Goal: Transaction & Acquisition: Purchase product/service

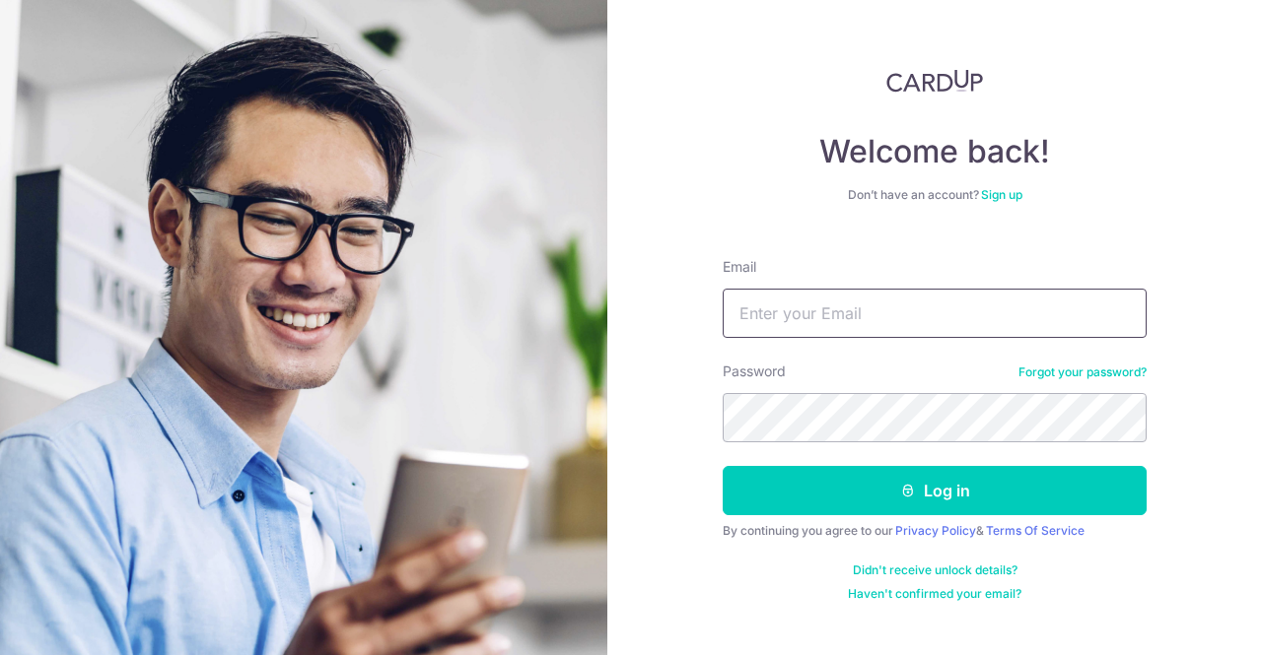
click at [829, 297] on input "Email" at bounding box center [934, 313] width 424 height 49
click at [846, 313] on input "Email" at bounding box center [934, 313] width 424 height 49
drag, startPoint x: 846, startPoint y: 313, endPoint x: 859, endPoint y: 312, distance: 13.8
click at [848, 315] on input "Email" at bounding box center [934, 313] width 424 height 49
type input "chiachiang.tan@gmail.com"
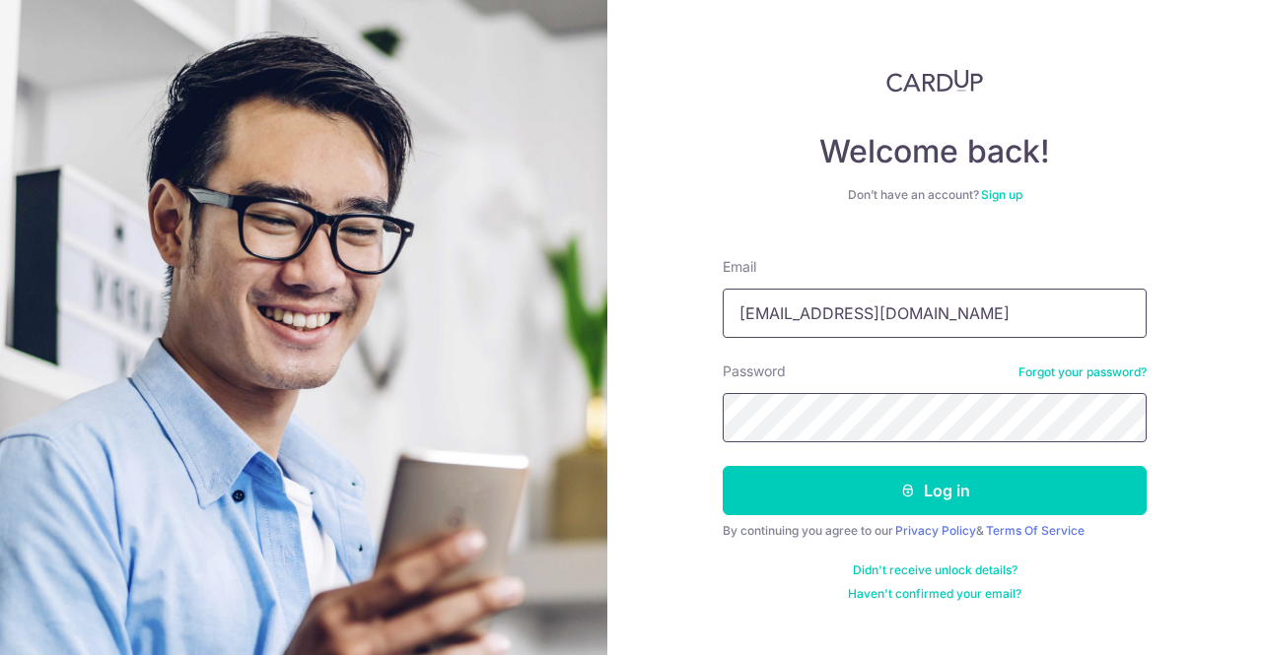
click at [722, 466] on button "Log in" at bounding box center [934, 490] width 424 height 49
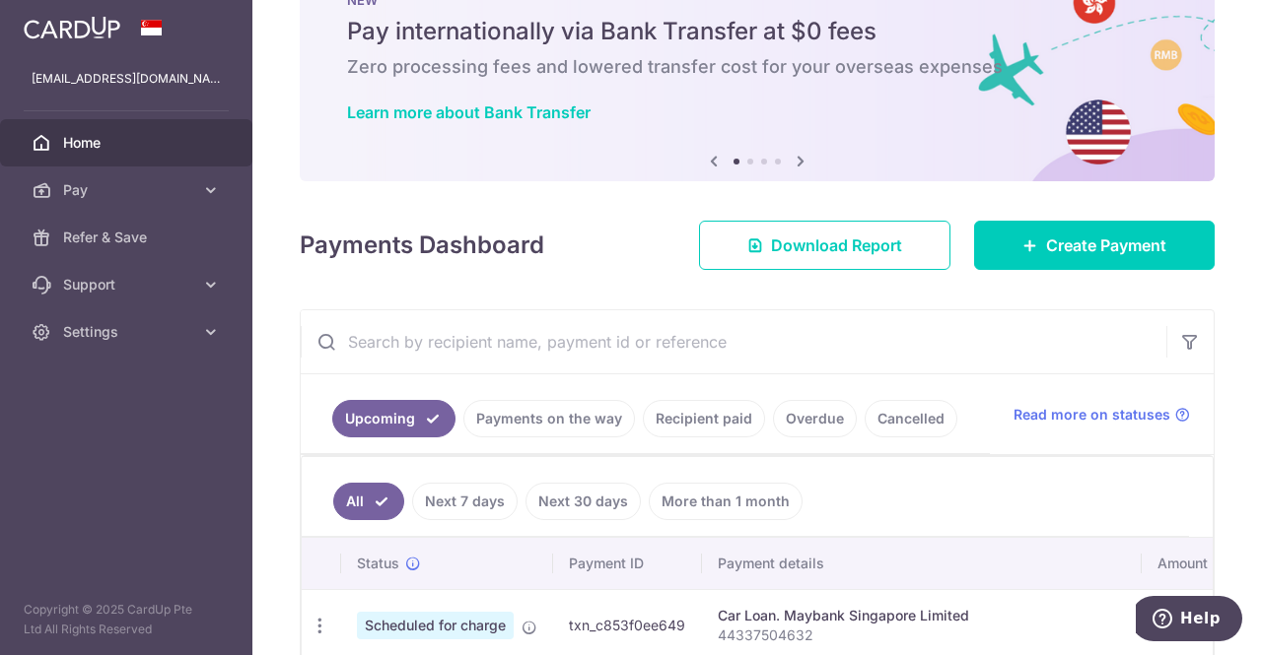
scroll to position [99, 0]
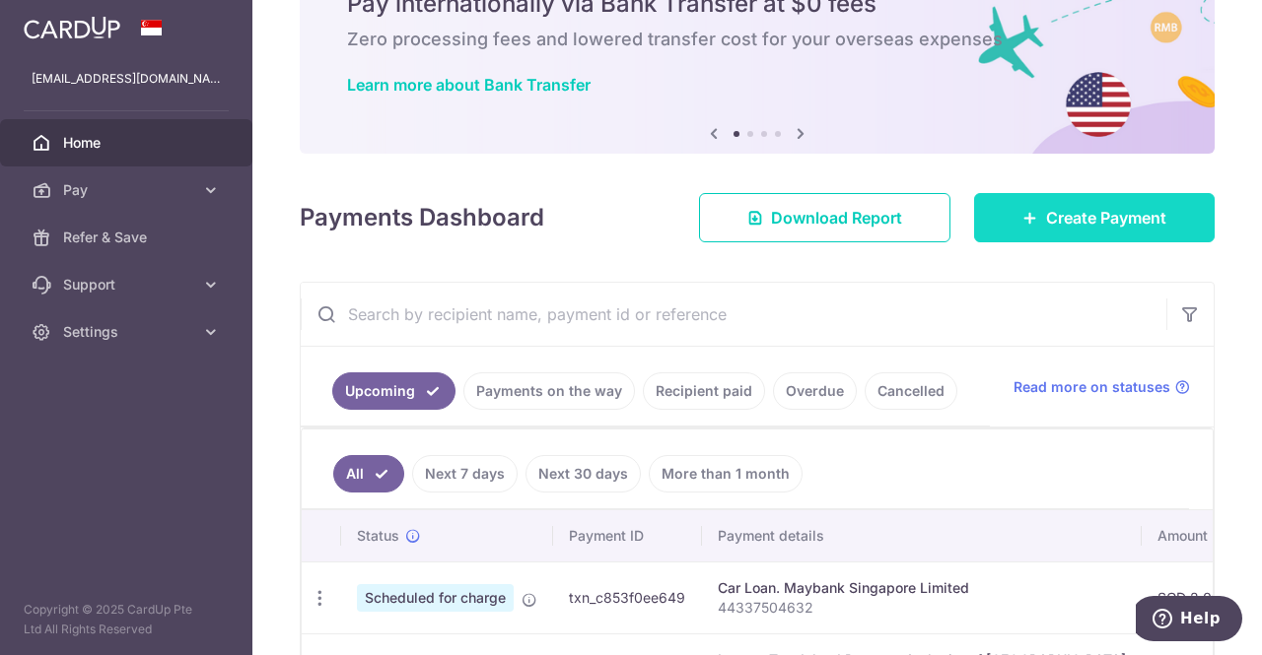
click at [1059, 226] on span "Create Payment" at bounding box center [1106, 218] width 120 height 24
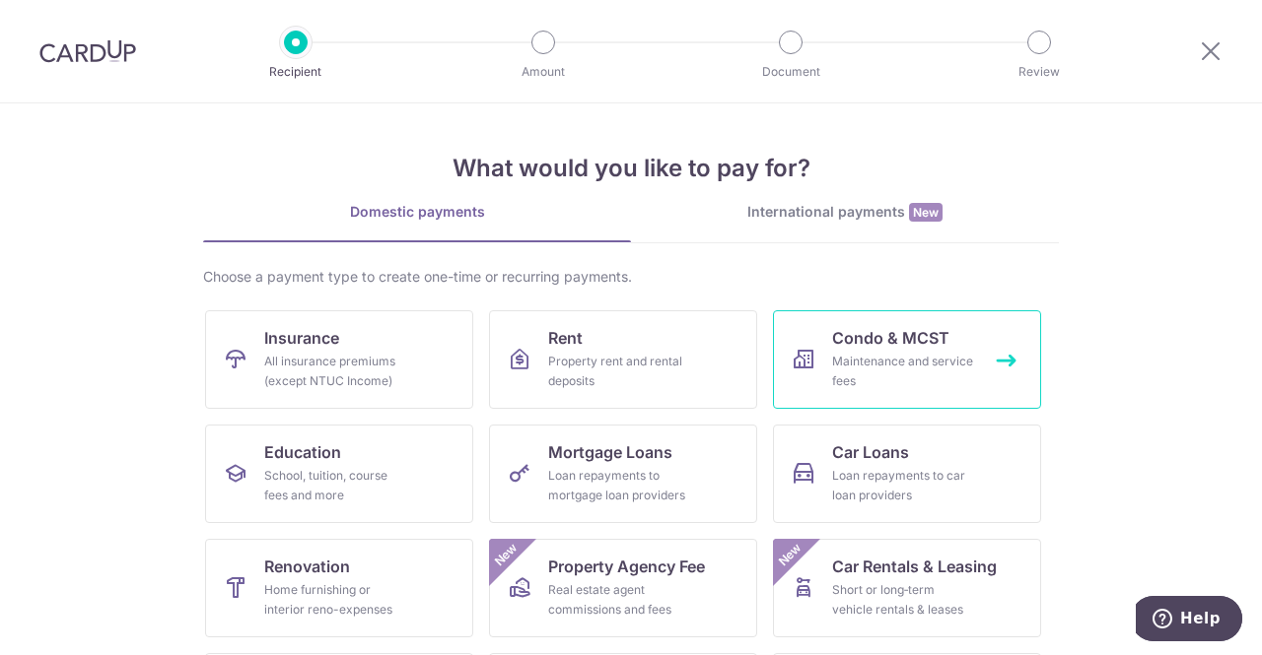
click at [928, 377] on div "Maintenance and service fees" at bounding box center [903, 371] width 142 height 39
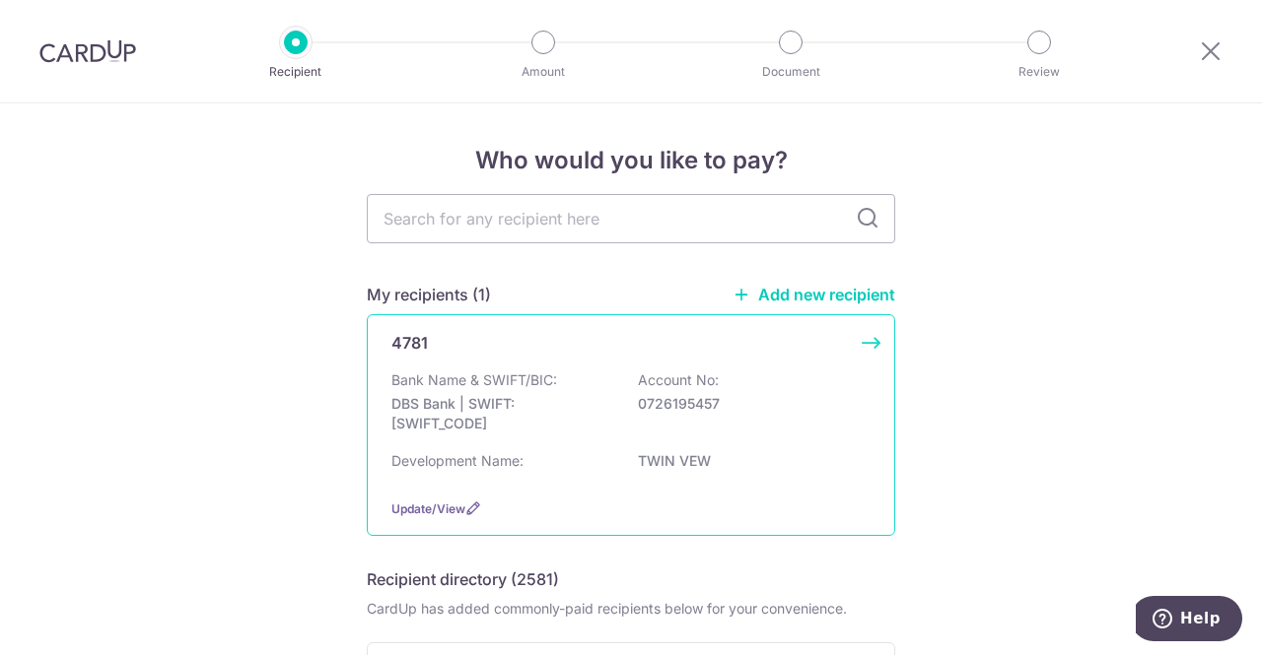
click at [709, 425] on div "Bank Name & SWIFT/BIC: DBS Bank | SWIFT: DBSSSGSGXXX Account No: 0726195457" at bounding box center [630, 407] width 479 height 73
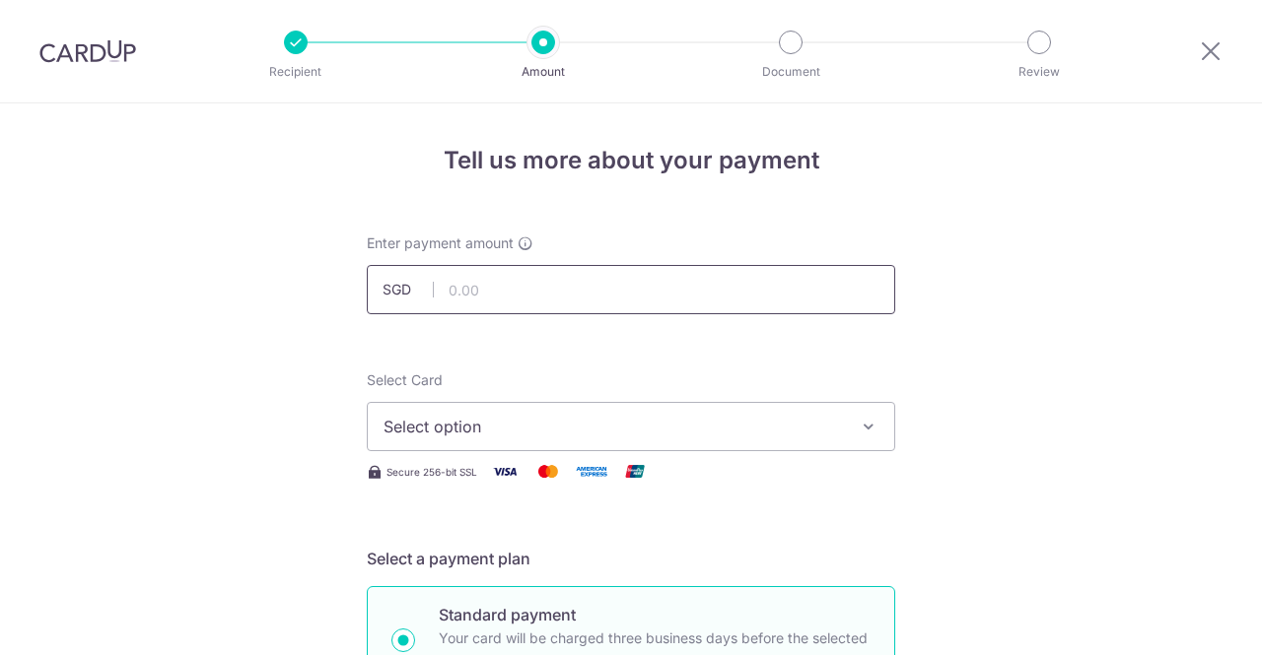
click at [558, 298] on input "text" at bounding box center [631, 289] width 528 height 49
type input "1,189.63"
click at [812, 434] on span "Select option" at bounding box center [612, 427] width 459 height 24
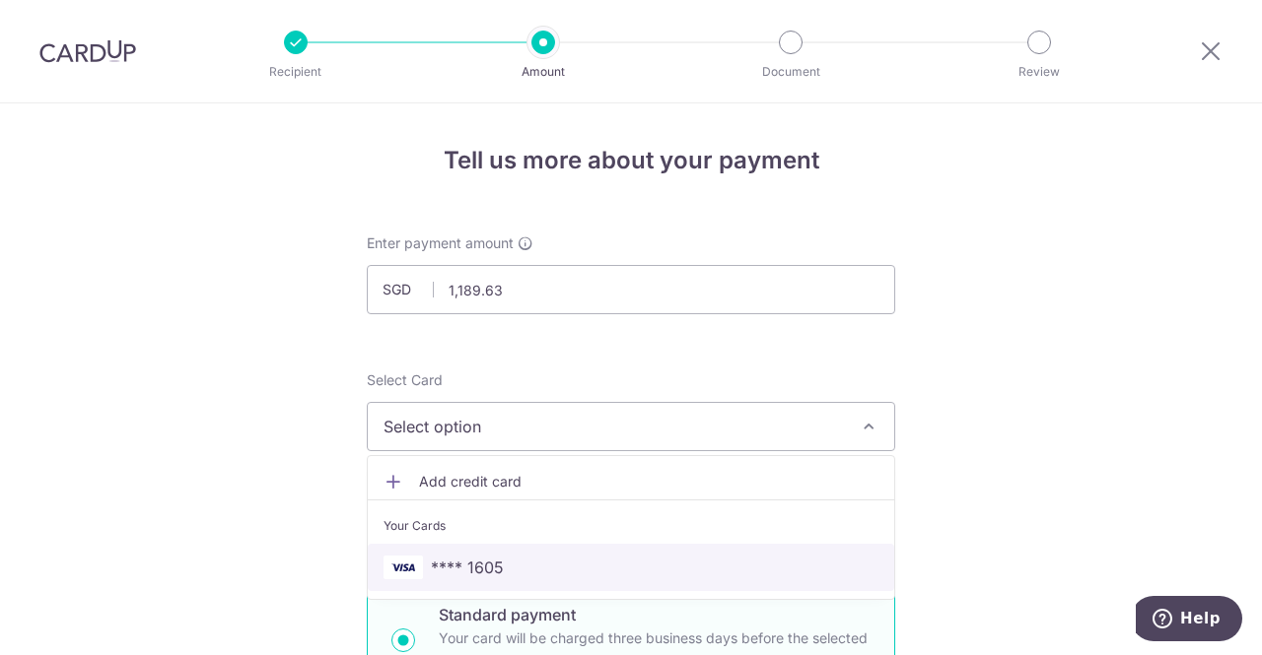
drag, startPoint x: 603, startPoint y: 570, endPoint x: 958, endPoint y: 352, distance: 416.3
click at [602, 570] on span "**** 1605" at bounding box center [630, 568] width 495 height 24
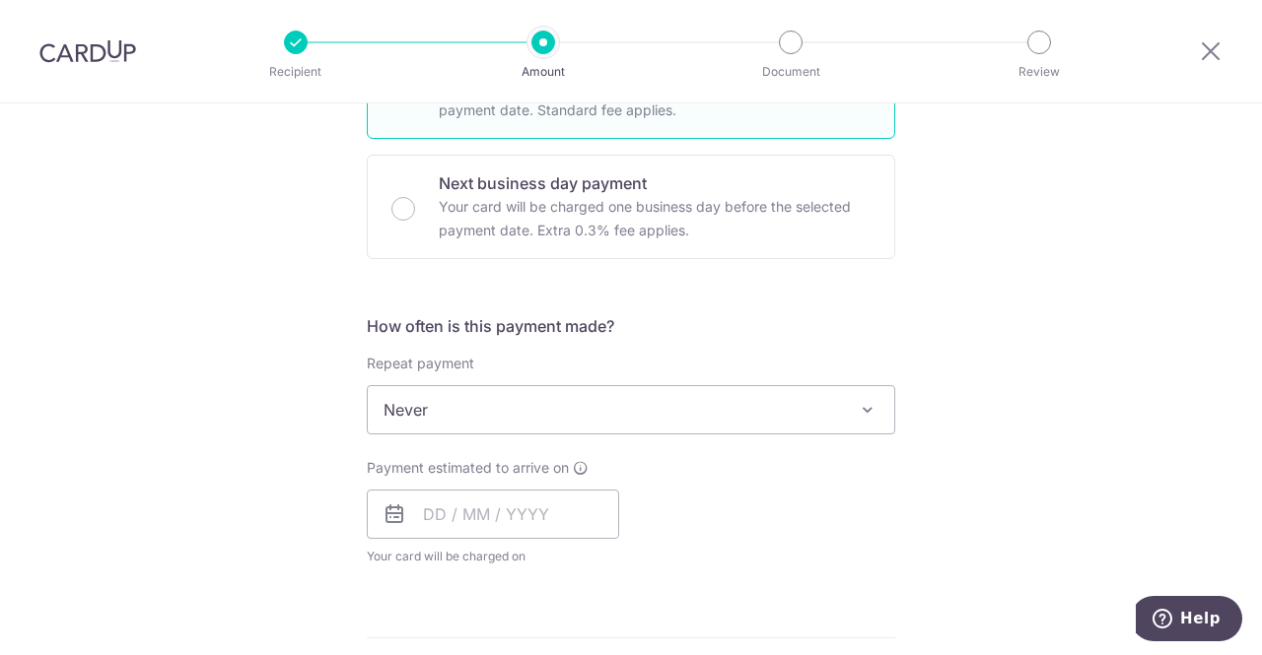
scroll to position [591, 0]
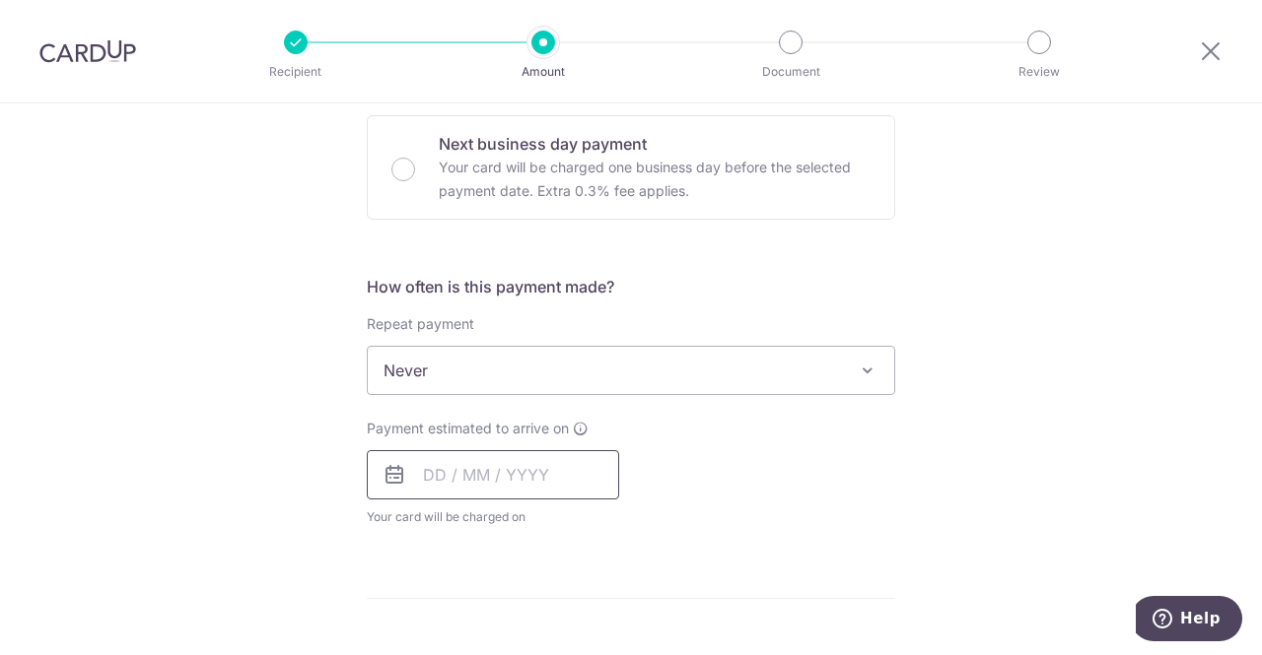
click at [468, 475] on input "text" at bounding box center [493, 474] width 252 height 49
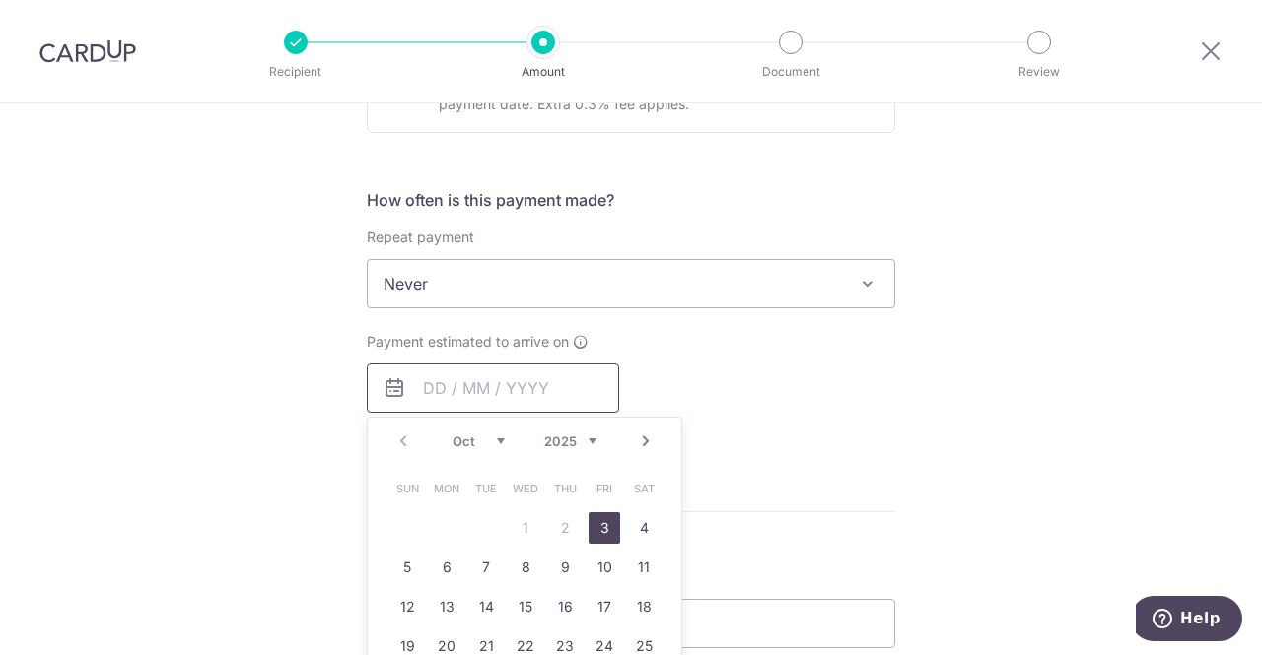
scroll to position [788, 0]
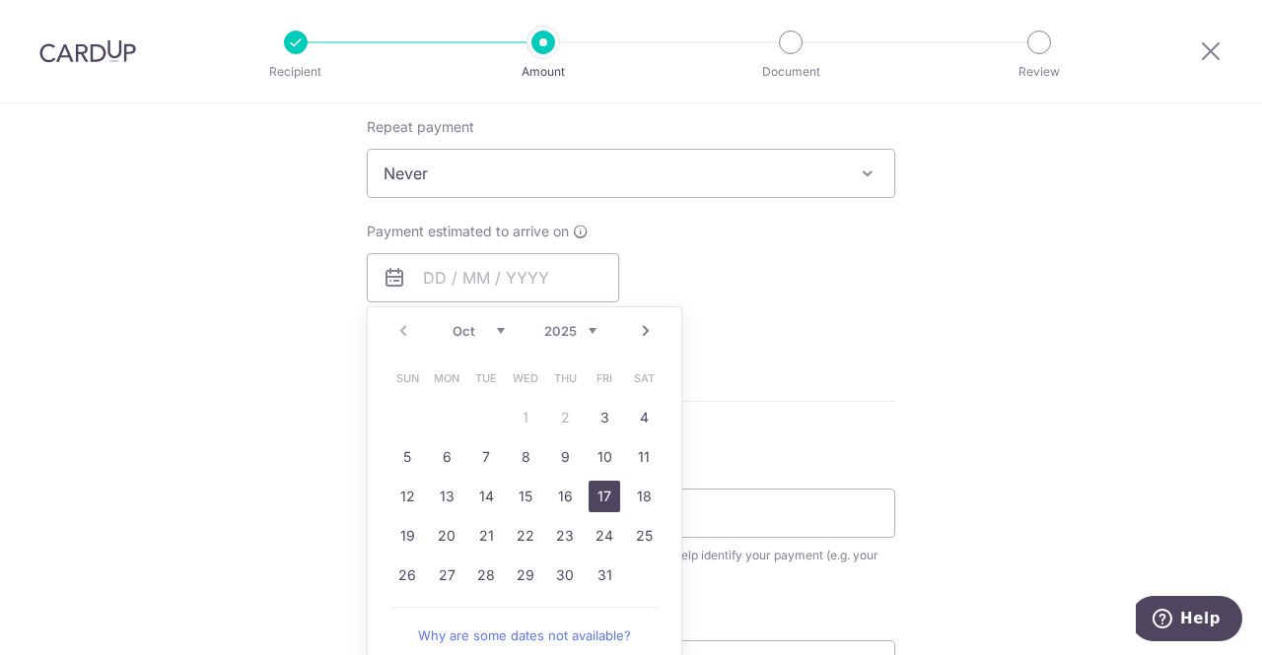
click at [593, 493] on link "17" at bounding box center [604, 497] width 32 height 32
type input "17/10/2025"
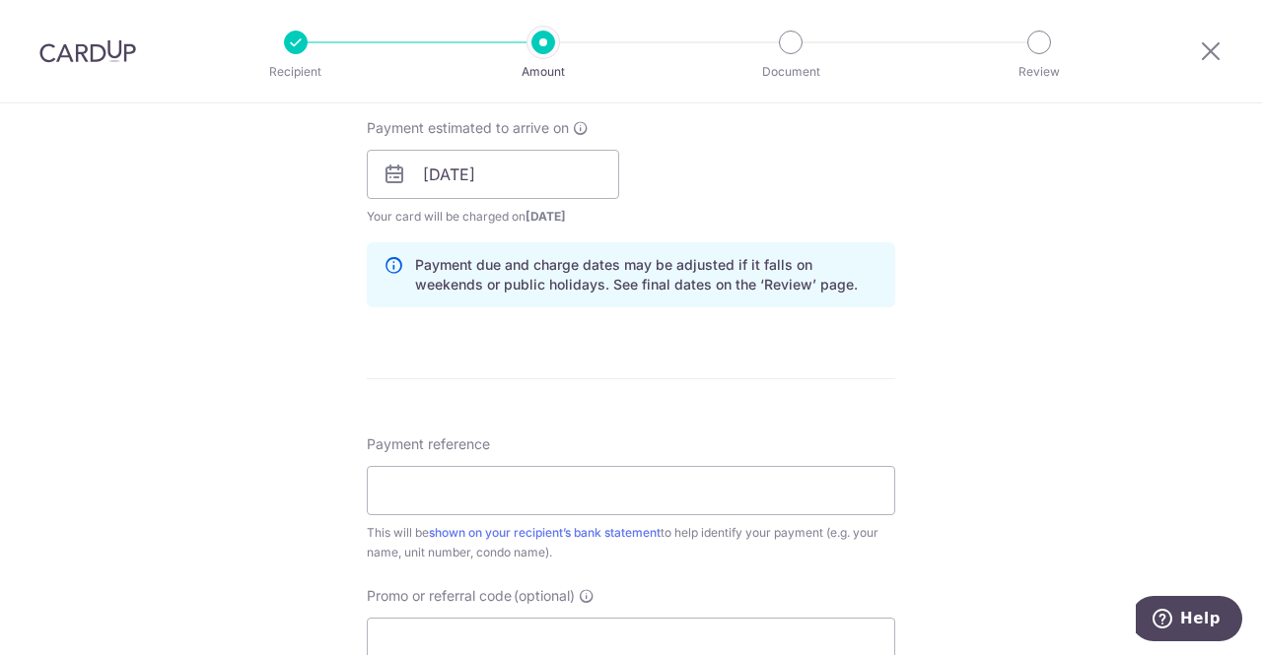
scroll to position [986, 0]
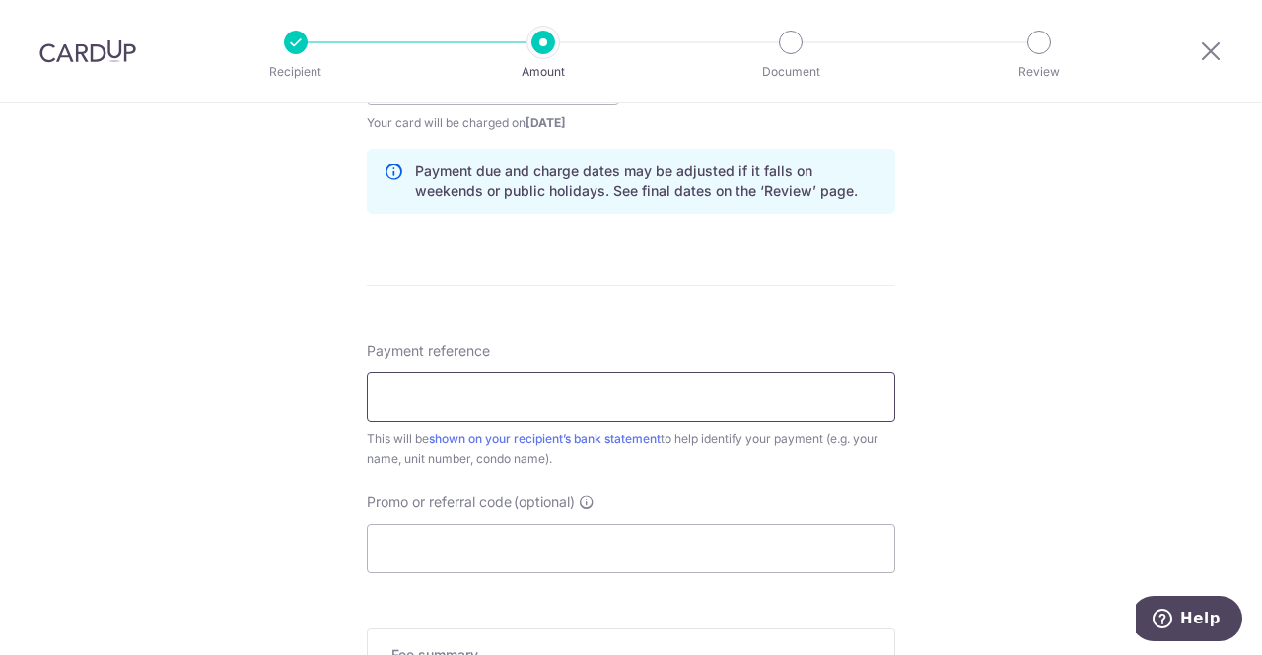
click at [539, 391] on input "Payment reference" at bounding box center [631, 397] width 528 height 49
click at [396, 397] on input "91 27-05" at bounding box center [631, 397] width 528 height 49
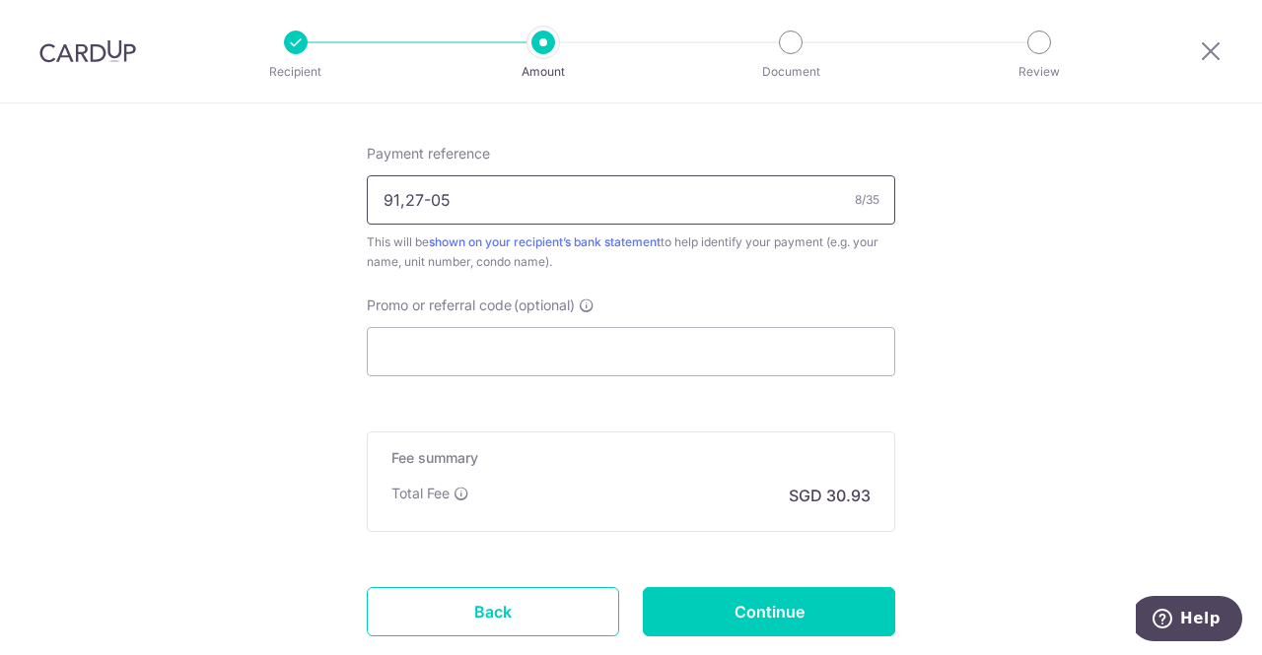
scroll to position [1281, 0]
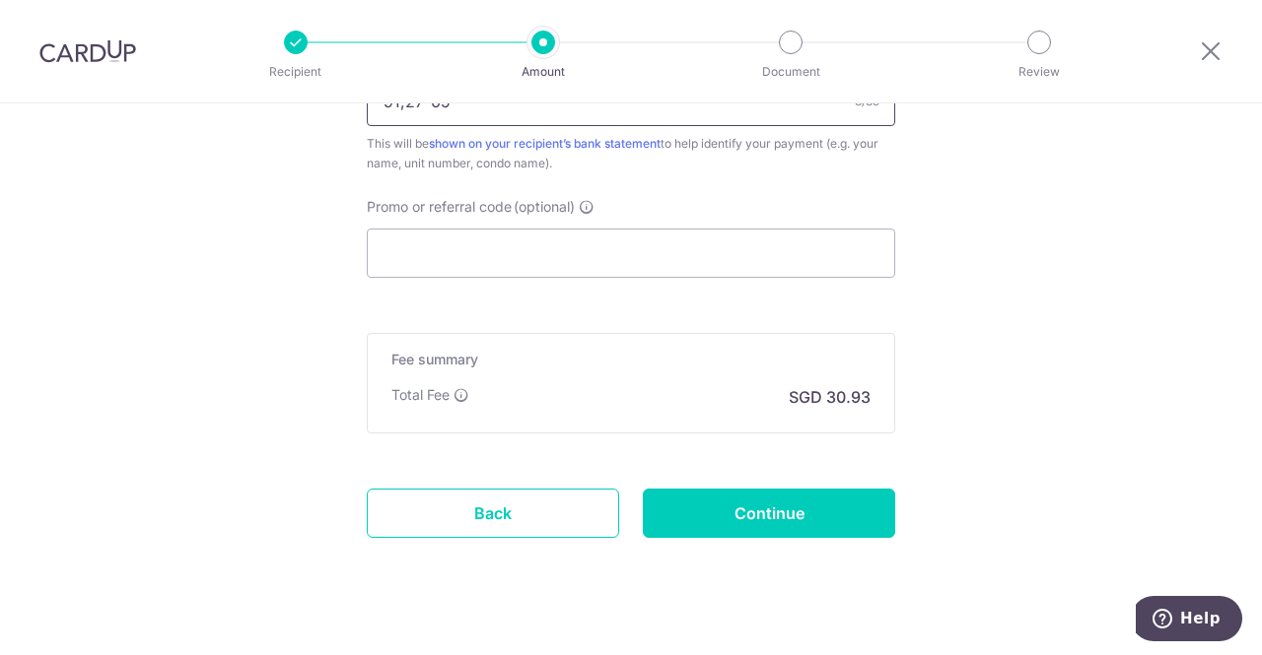
type input "91,27-05"
click at [525, 492] on link "Back" at bounding box center [493, 513] width 252 height 49
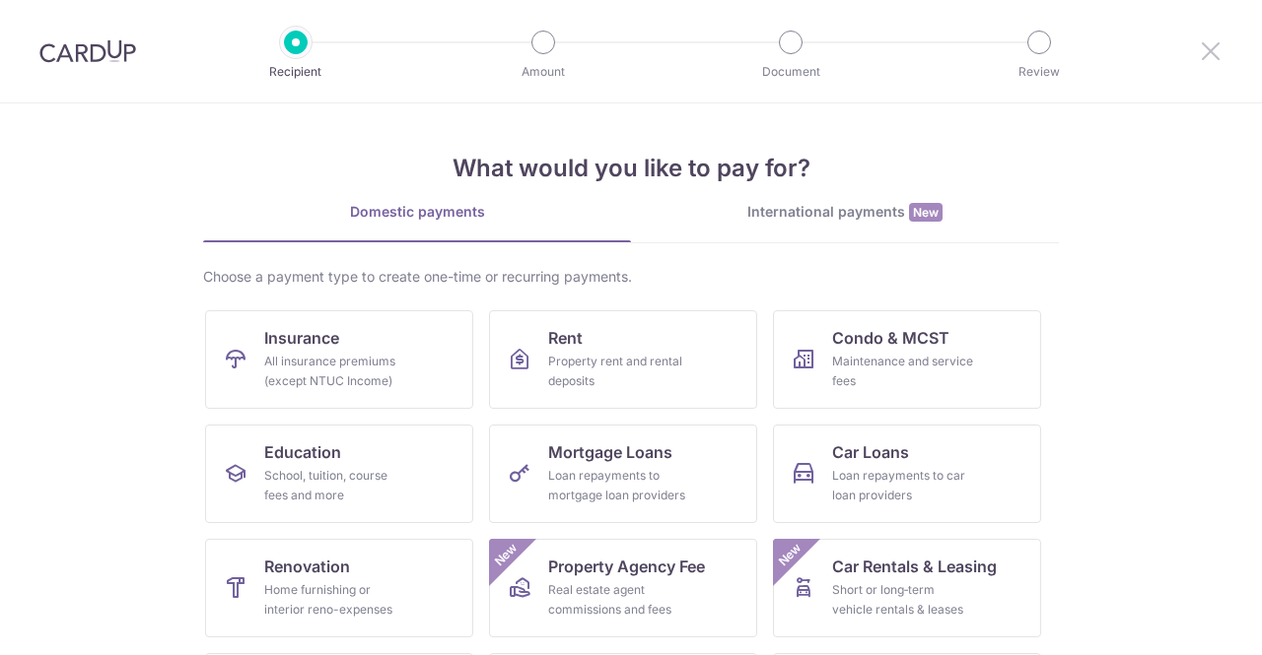
click at [1212, 53] on icon at bounding box center [1210, 50] width 24 height 25
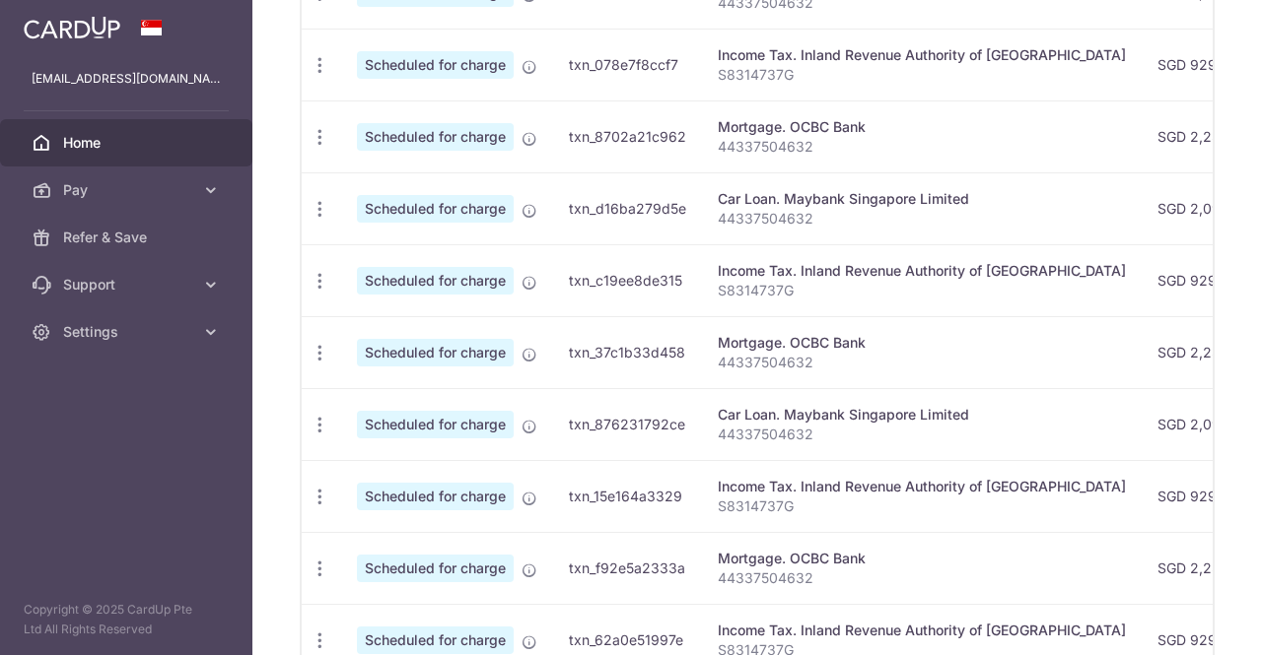
scroll to position [690, 0]
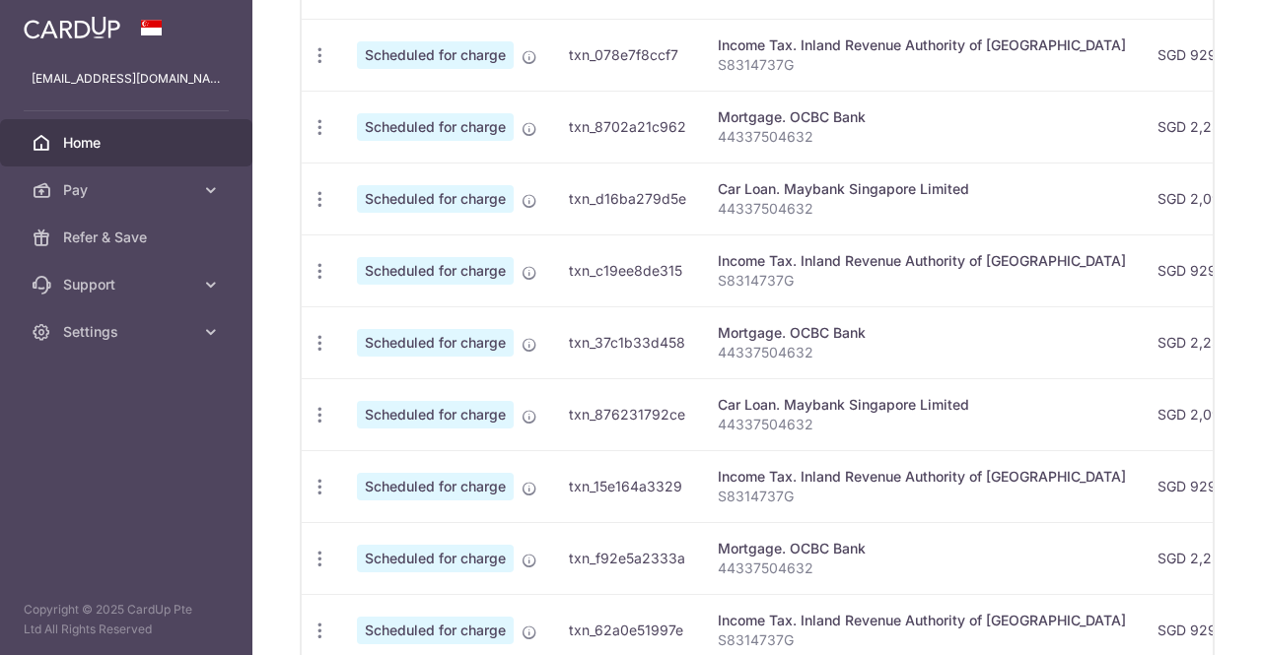
drag, startPoint x: 937, startPoint y: 352, endPoint x: 864, endPoint y: 362, distance: 73.6
drag, startPoint x: 864, startPoint y: 362, endPoint x: 794, endPoint y: 362, distance: 70.0
click at [794, 362] on td "Mortgage. OCBC Bank 44337504632" at bounding box center [922, 343] width 440 height 72
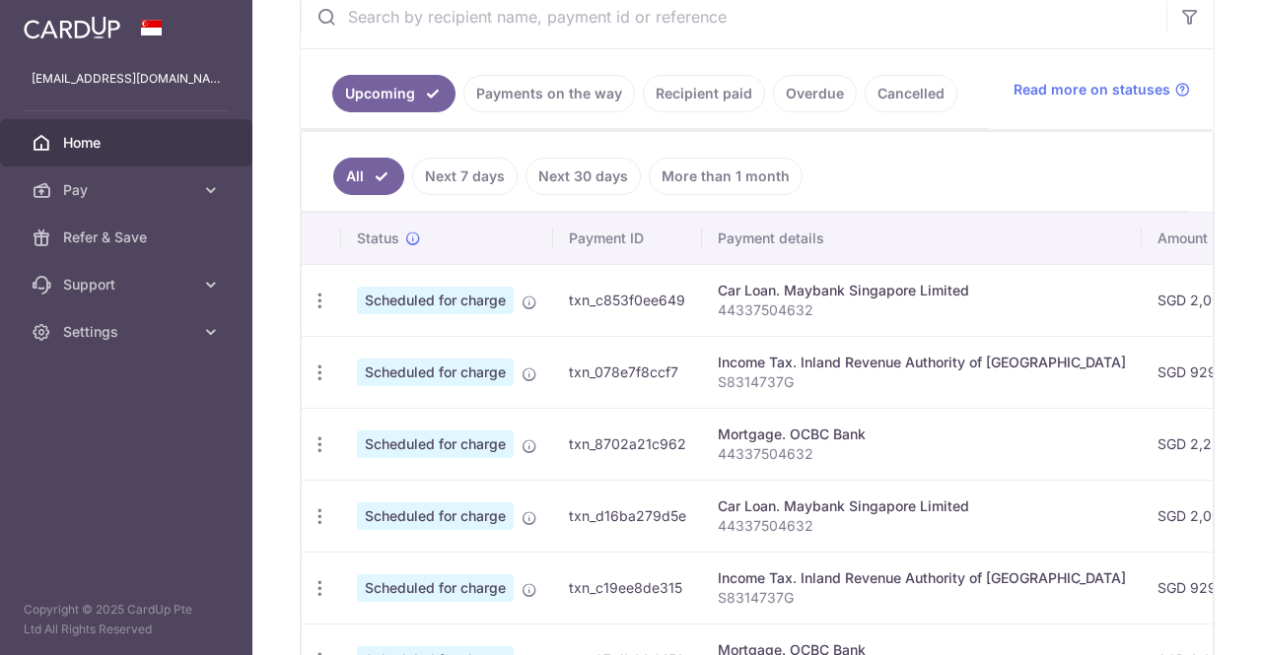
scroll to position [253, 0]
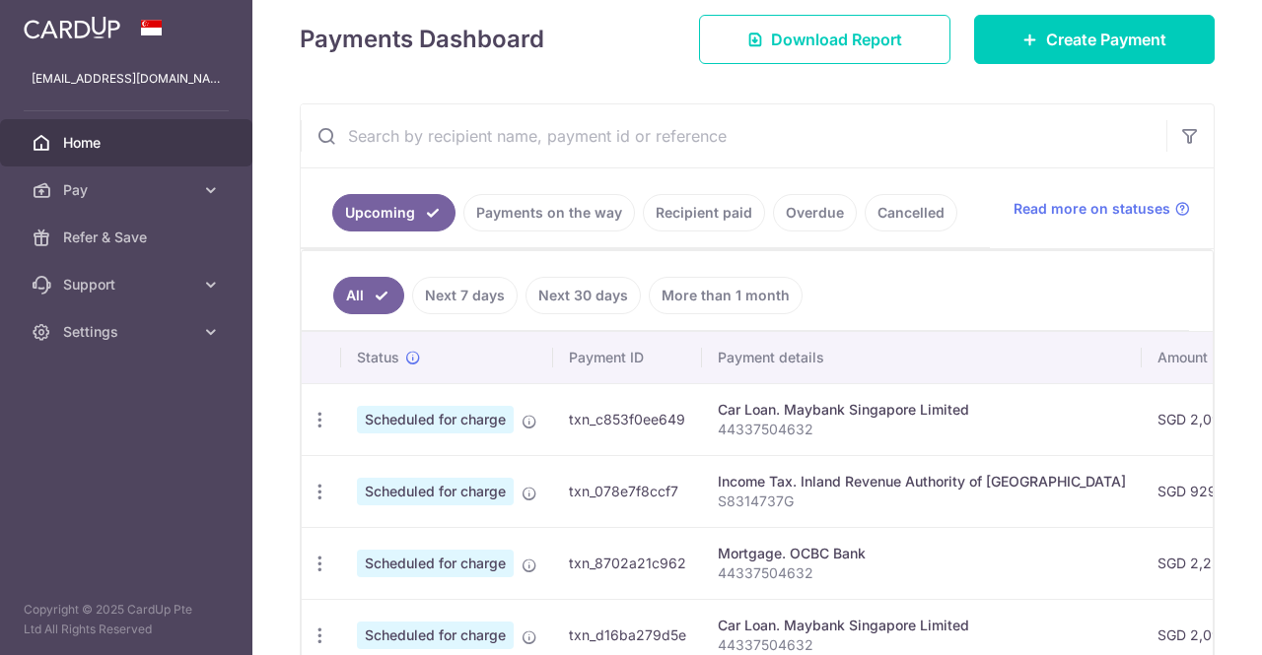
click at [688, 209] on link "Recipient paid" at bounding box center [704, 212] width 122 height 37
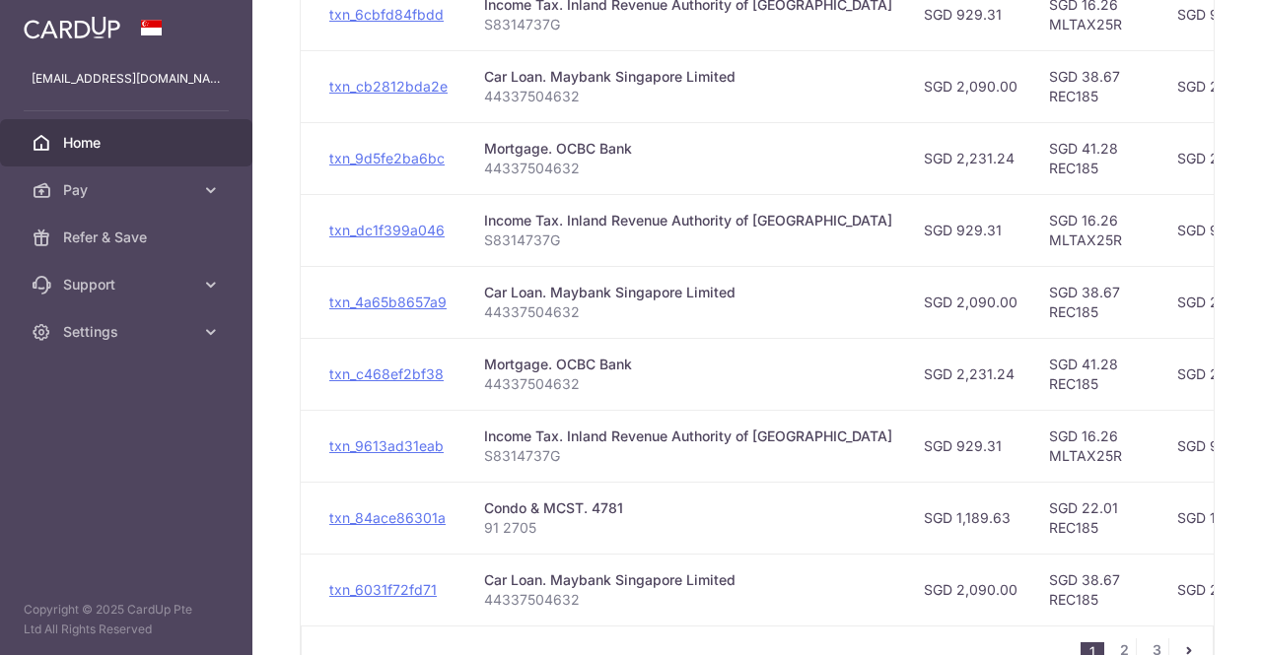
scroll to position [0, 0]
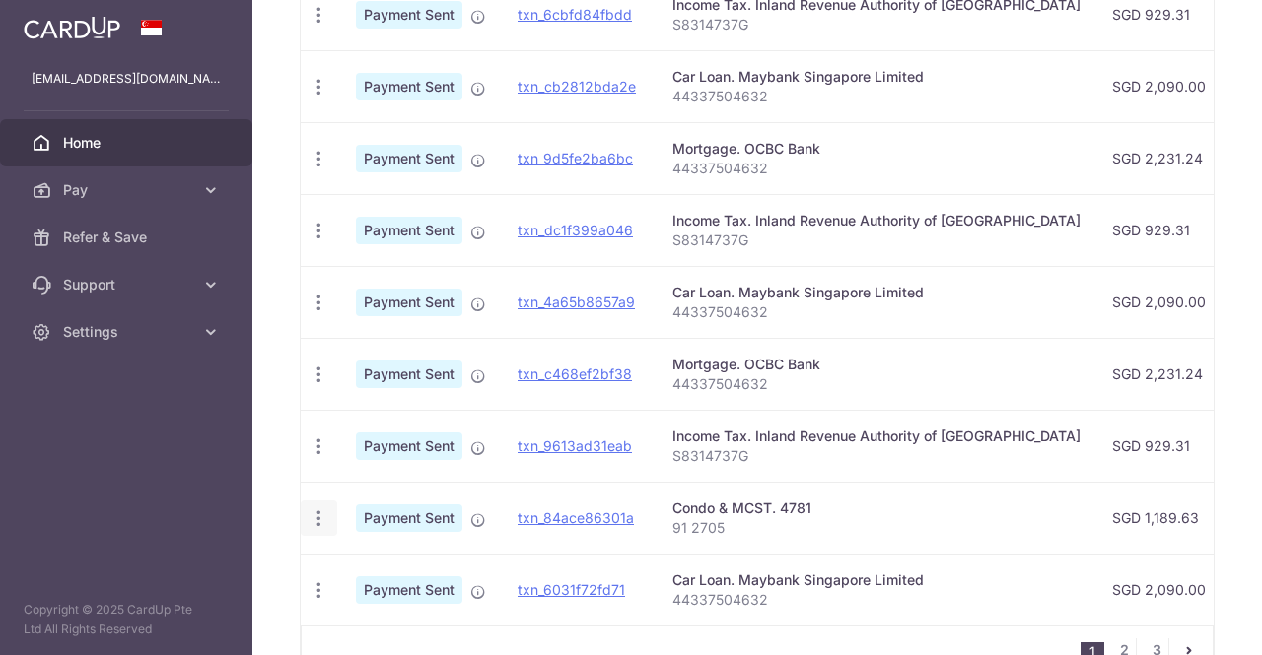
click at [317, 512] on icon "button" at bounding box center [318, 519] width 21 height 21
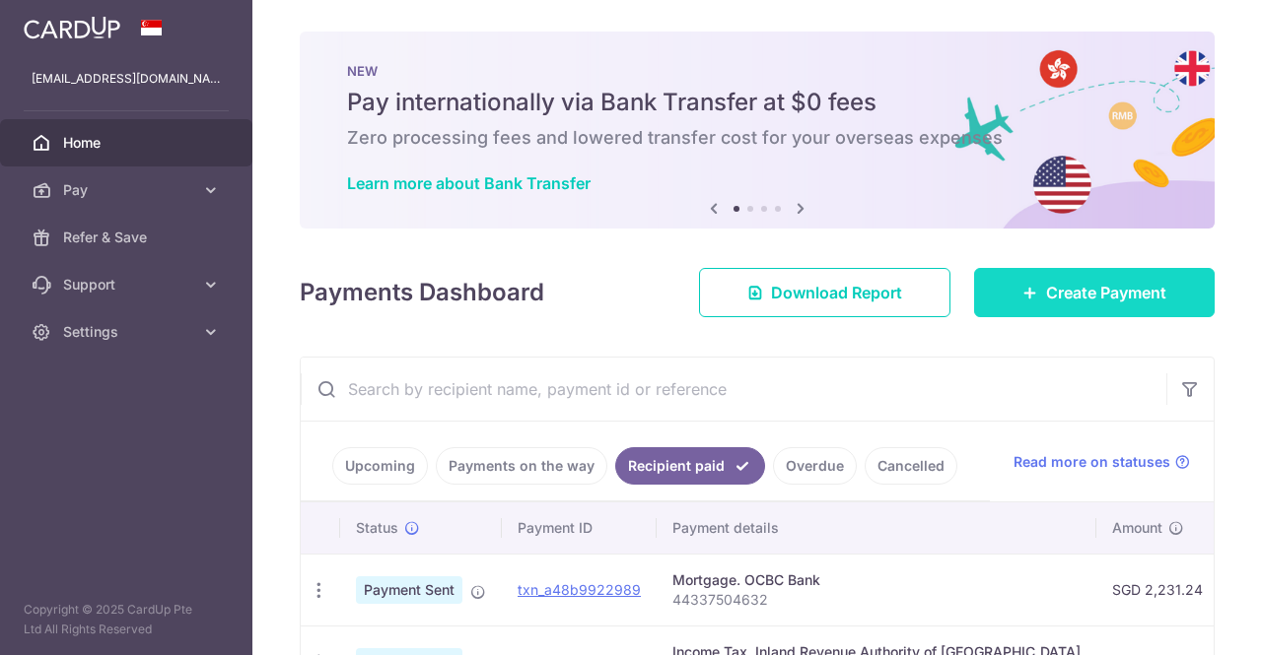
click at [1065, 299] on span "Create Payment" at bounding box center [1106, 293] width 120 height 24
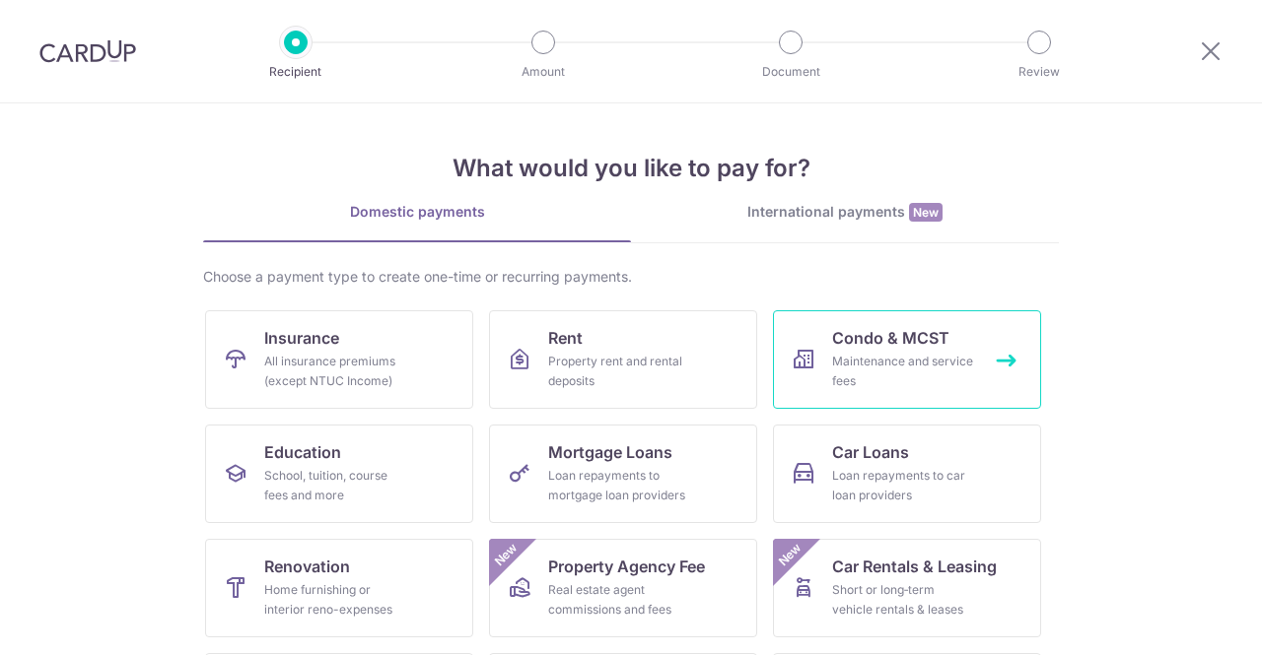
click at [894, 376] on div "Maintenance and service fees" at bounding box center [903, 371] width 142 height 39
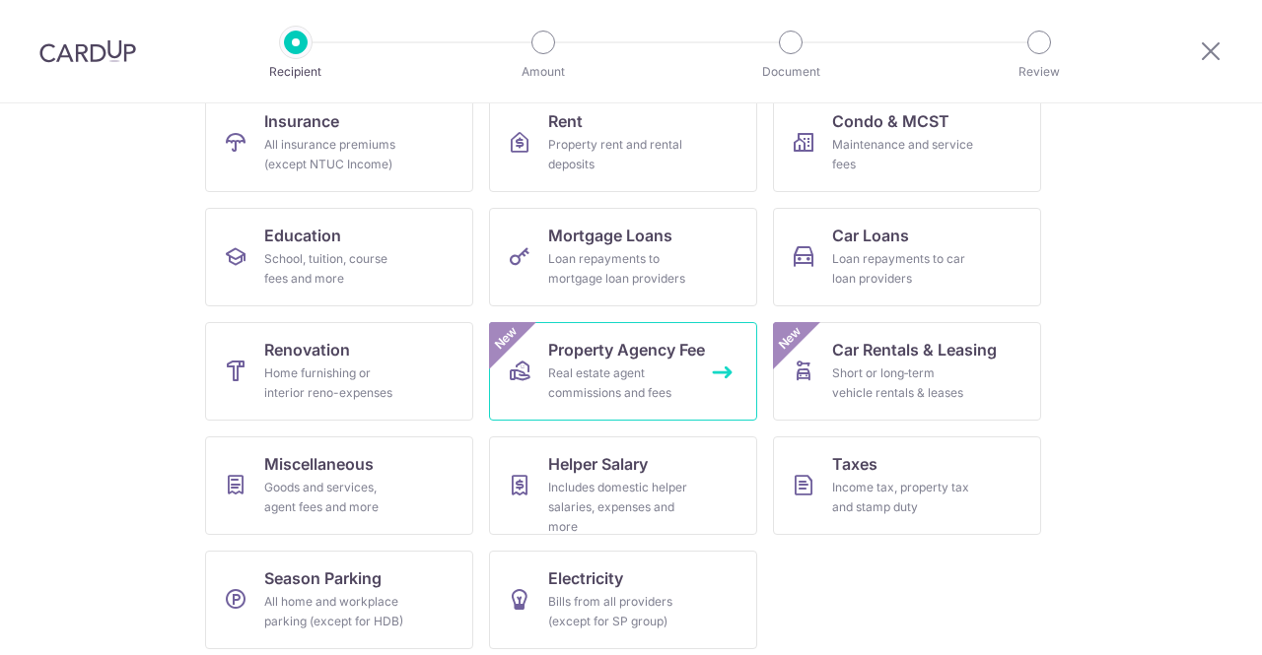
scroll to position [225, 0]
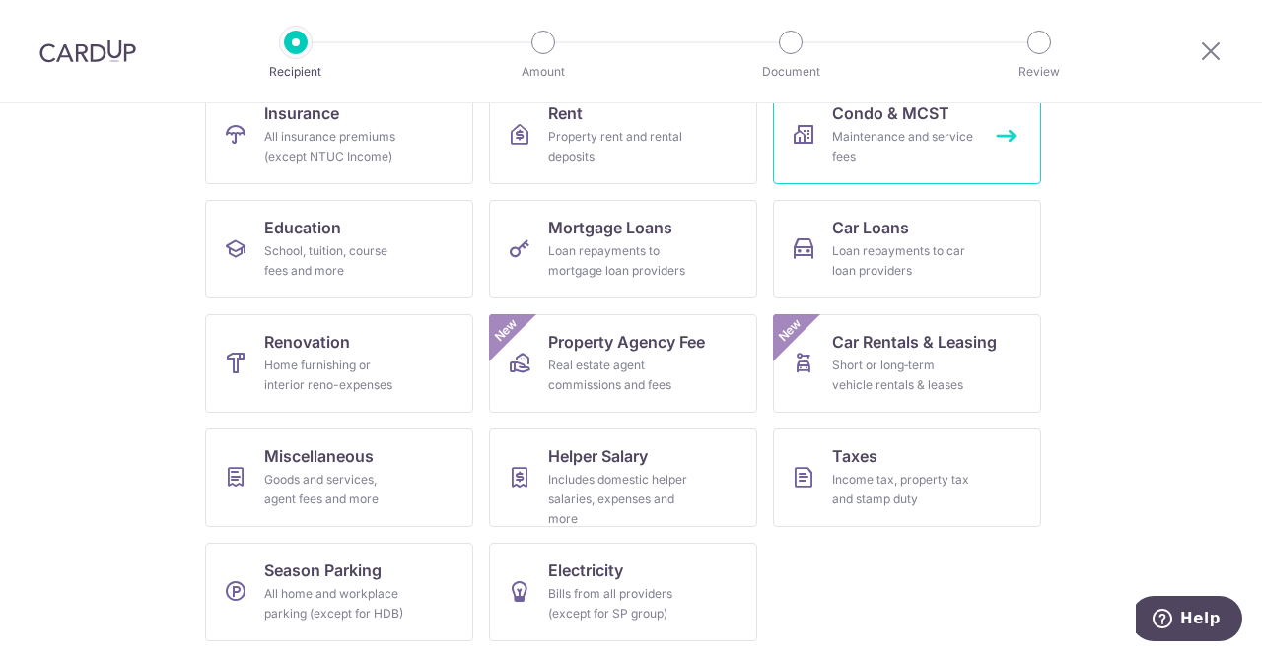
drag, startPoint x: 882, startPoint y: 121, endPoint x: 848, endPoint y: 191, distance: 78.0
click at [883, 121] on span "Condo & MCST" at bounding box center [890, 114] width 117 height 24
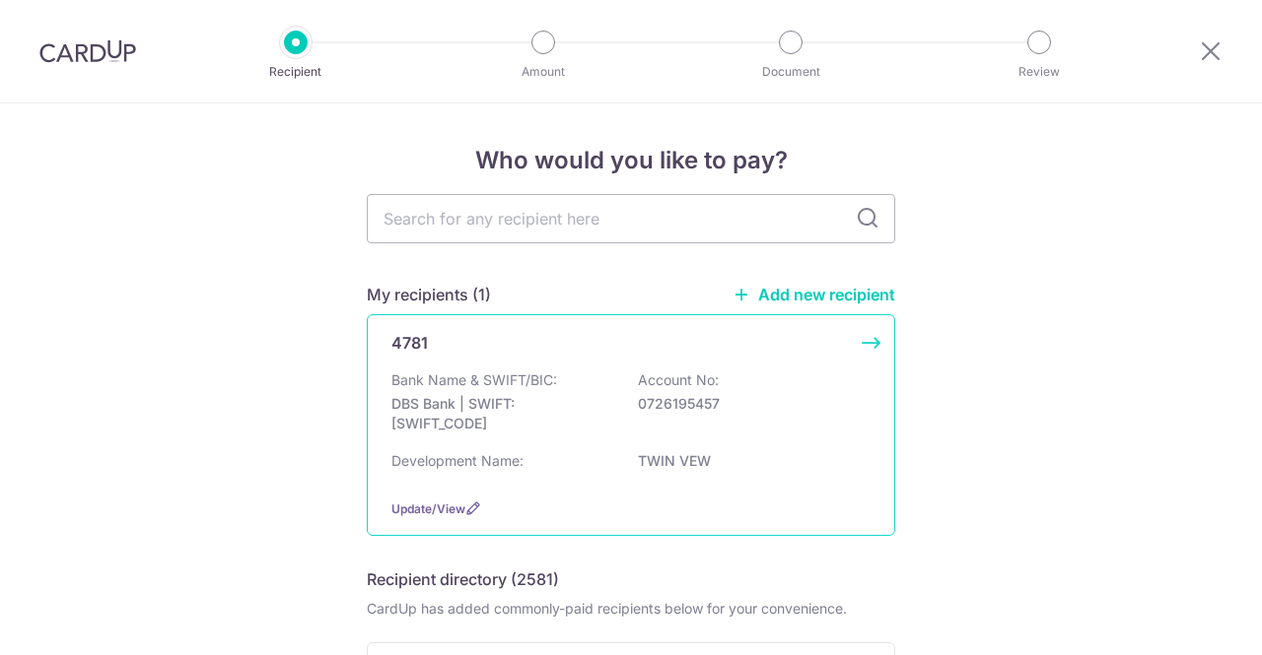
click at [573, 441] on div "Bank Name & SWIFT/BIC: DBS Bank | SWIFT: [SWIFT_CODE] Account No: 0726195457" at bounding box center [630, 407] width 479 height 73
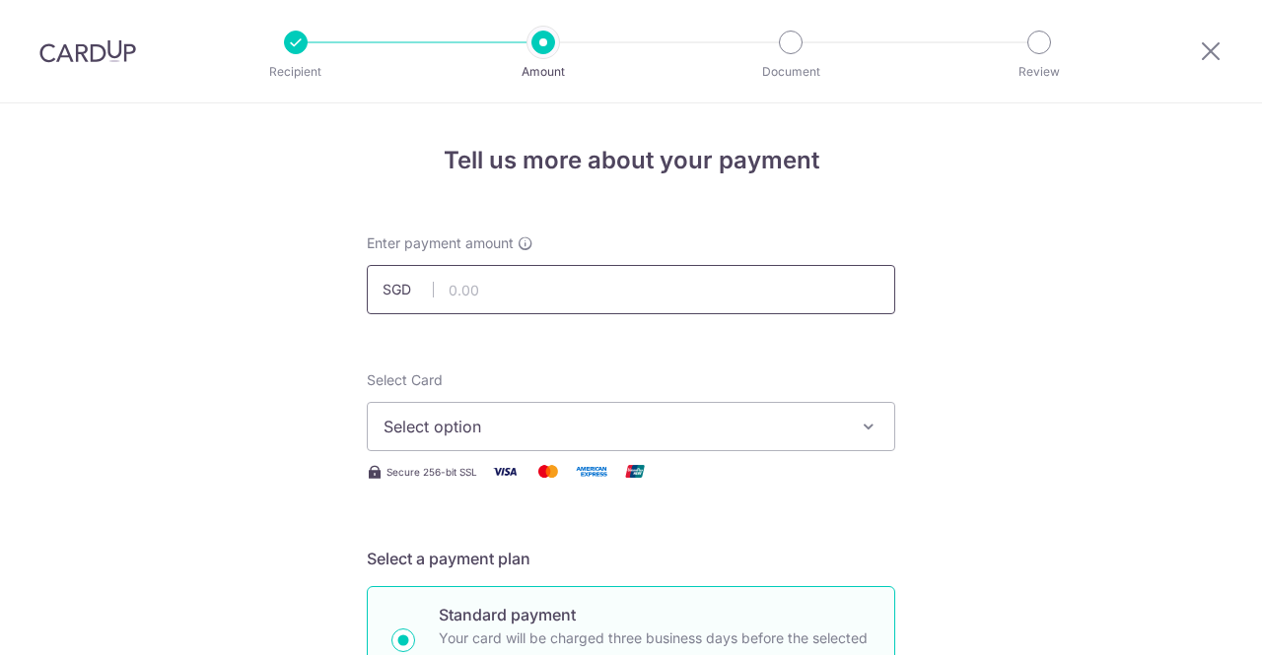
click at [524, 287] on input "text" at bounding box center [631, 289] width 528 height 49
type input "1,189.63"
drag, startPoint x: 538, startPoint y: 411, endPoint x: 536, endPoint y: 467, distance: 56.2
click at [539, 417] on button "Select option" at bounding box center [631, 426] width 528 height 49
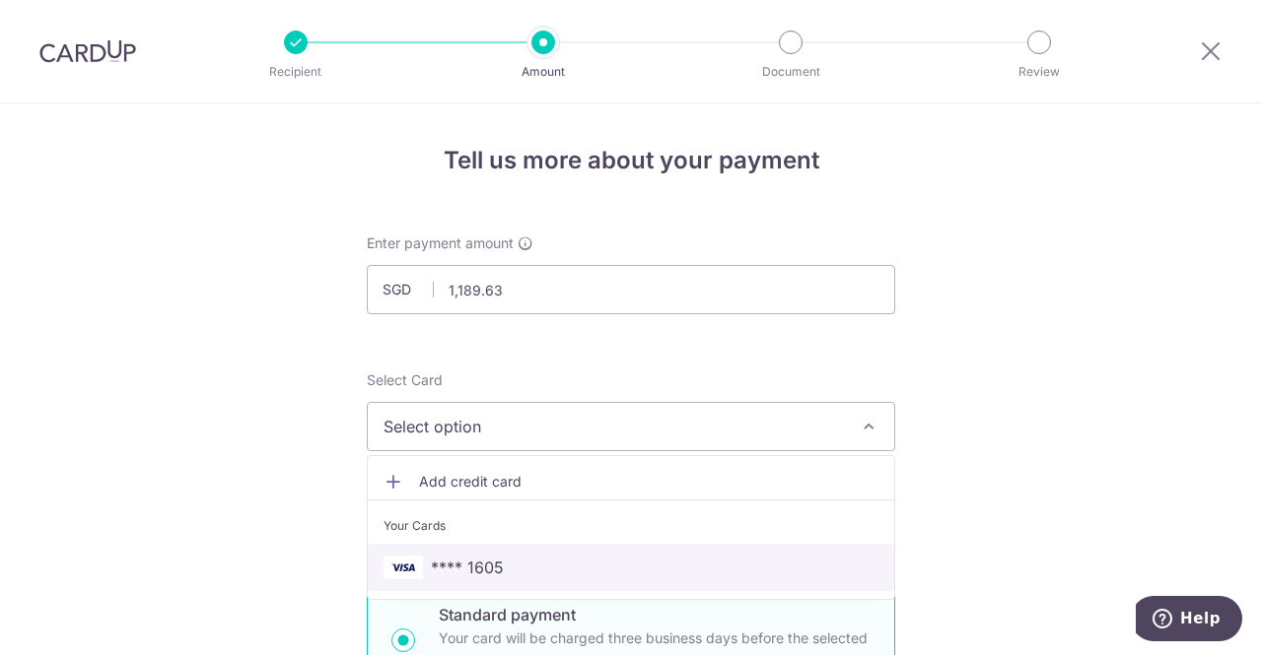
drag, startPoint x: 499, startPoint y: 552, endPoint x: 640, endPoint y: 348, distance: 248.0
click at [501, 553] on link "**** 1605" at bounding box center [631, 567] width 526 height 47
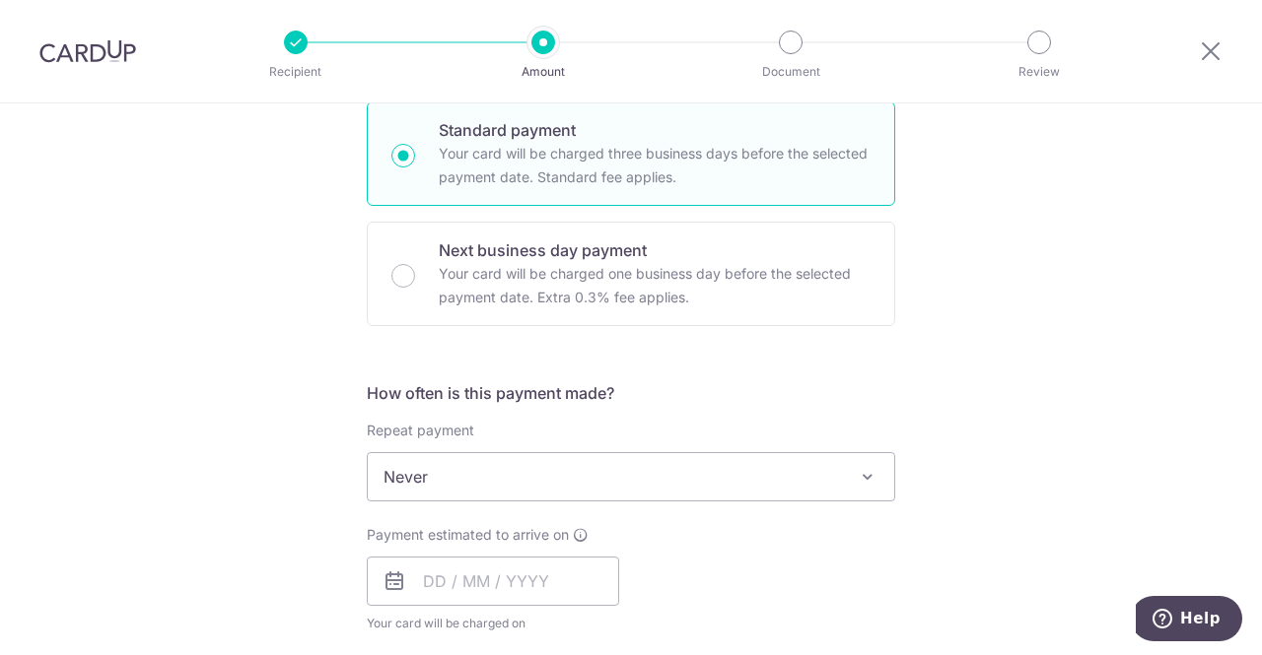
scroll to position [591, 0]
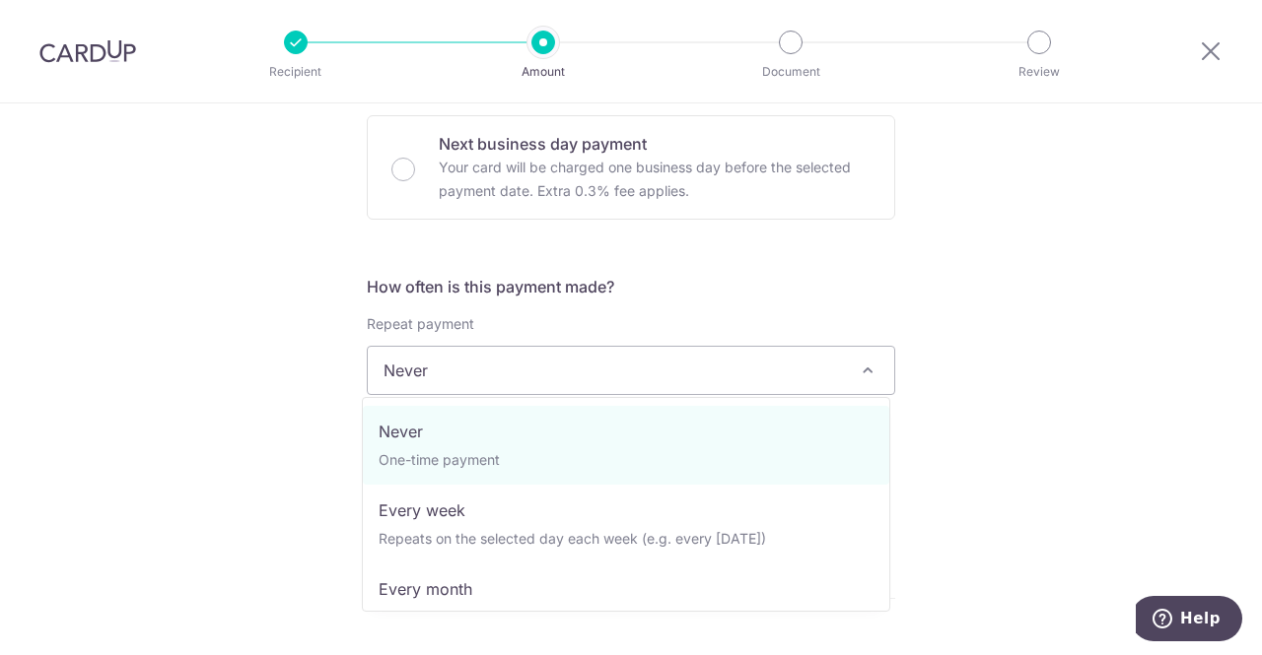
click at [572, 364] on span "Never" at bounding box center [631, 370] width 526 height 47
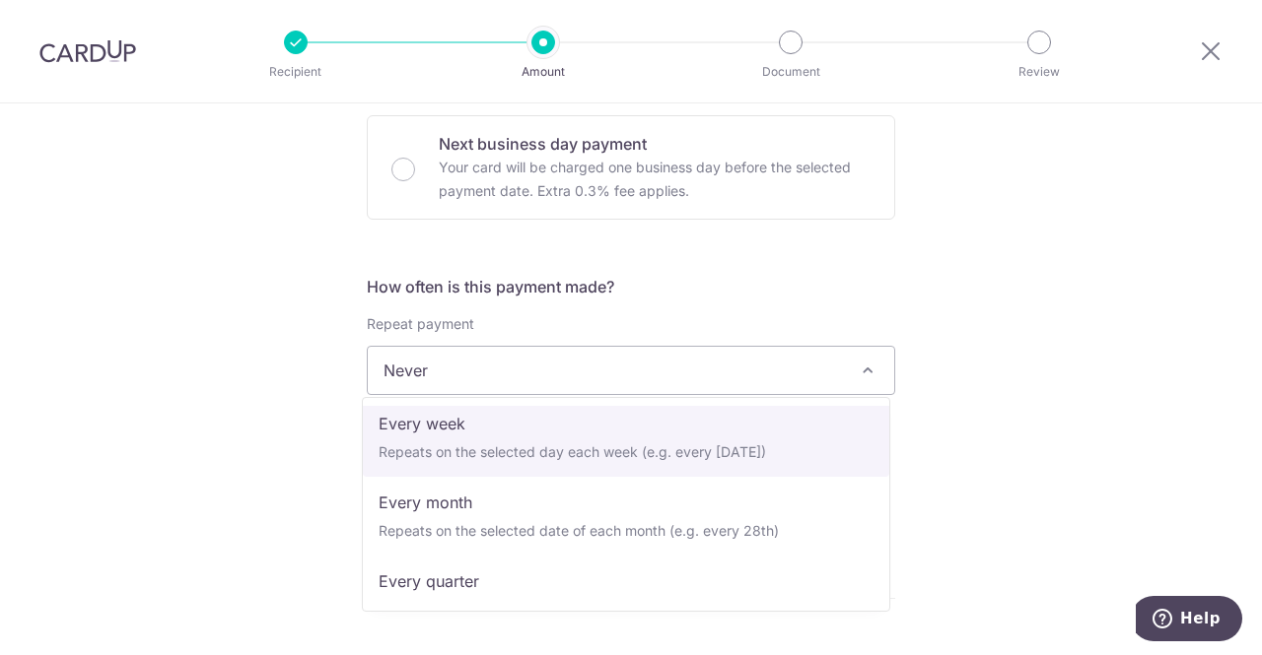
scroll to position [99, 0]
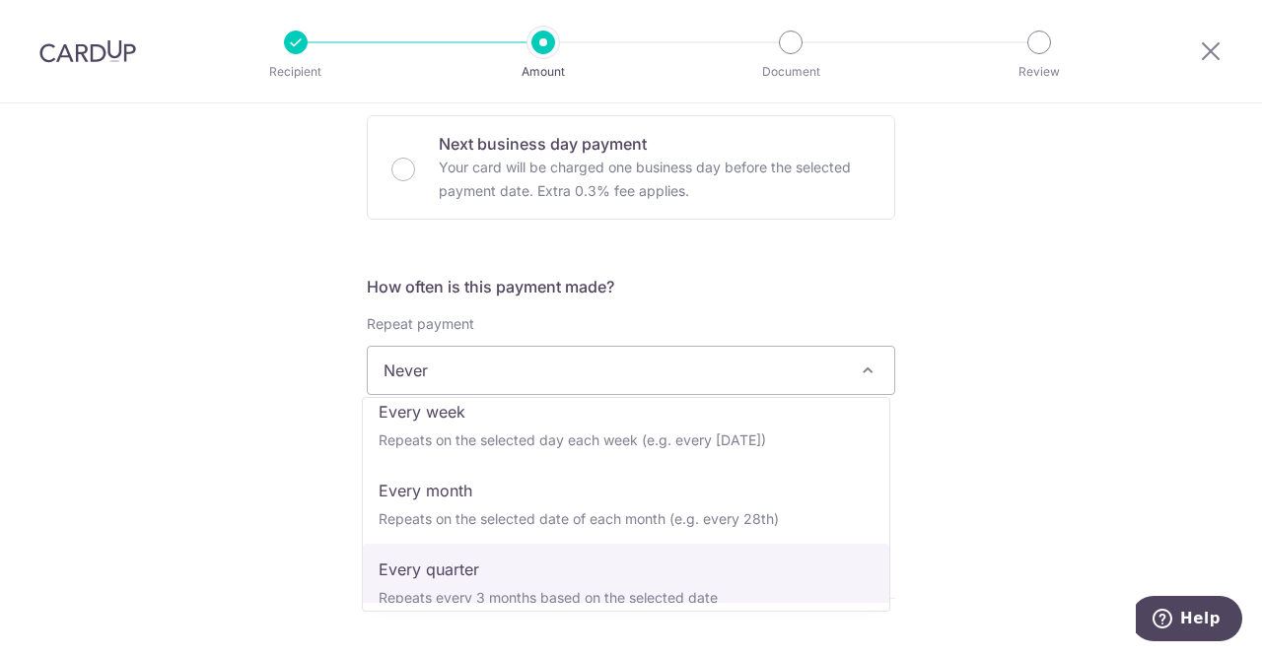
select select "4"
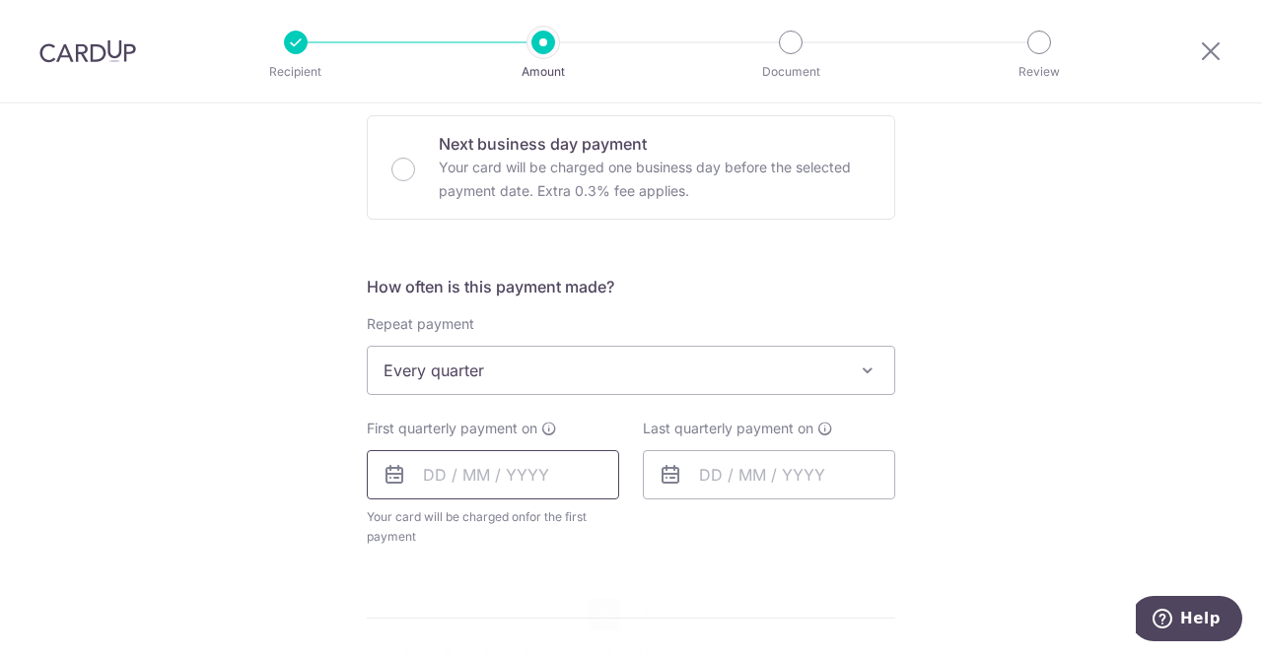
click at [445, 470] on input "text" at bounding box center [493, 474] width 252 height 49
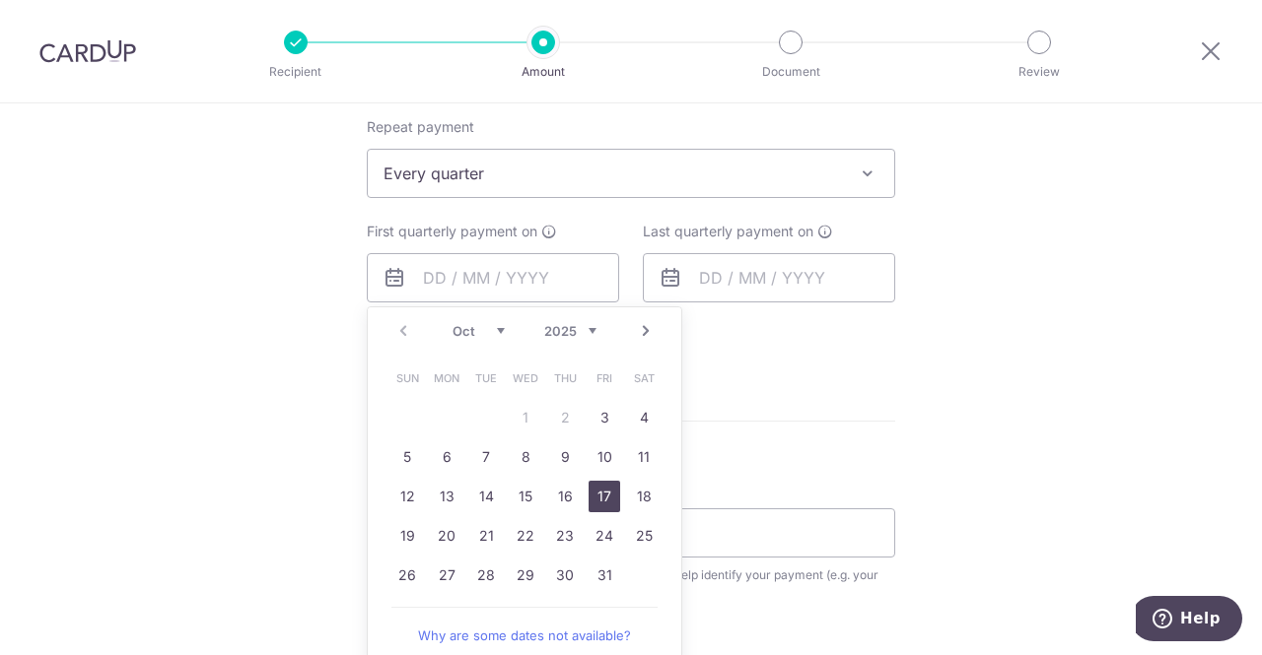
click at [593, 496] on link "17" at bounding box center [604, 497] width 32 height 32
type input "17/10/2025"
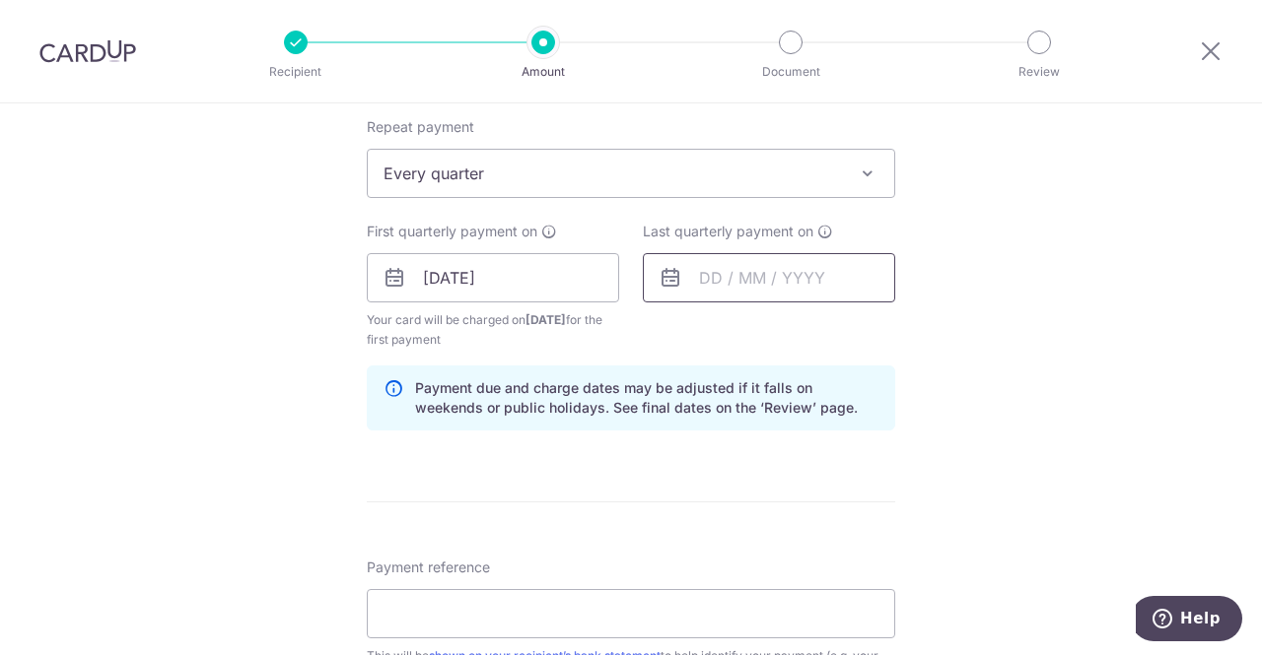
click at [814, 273] on input "text" at bounding box center [769, 277] width 252 height 49
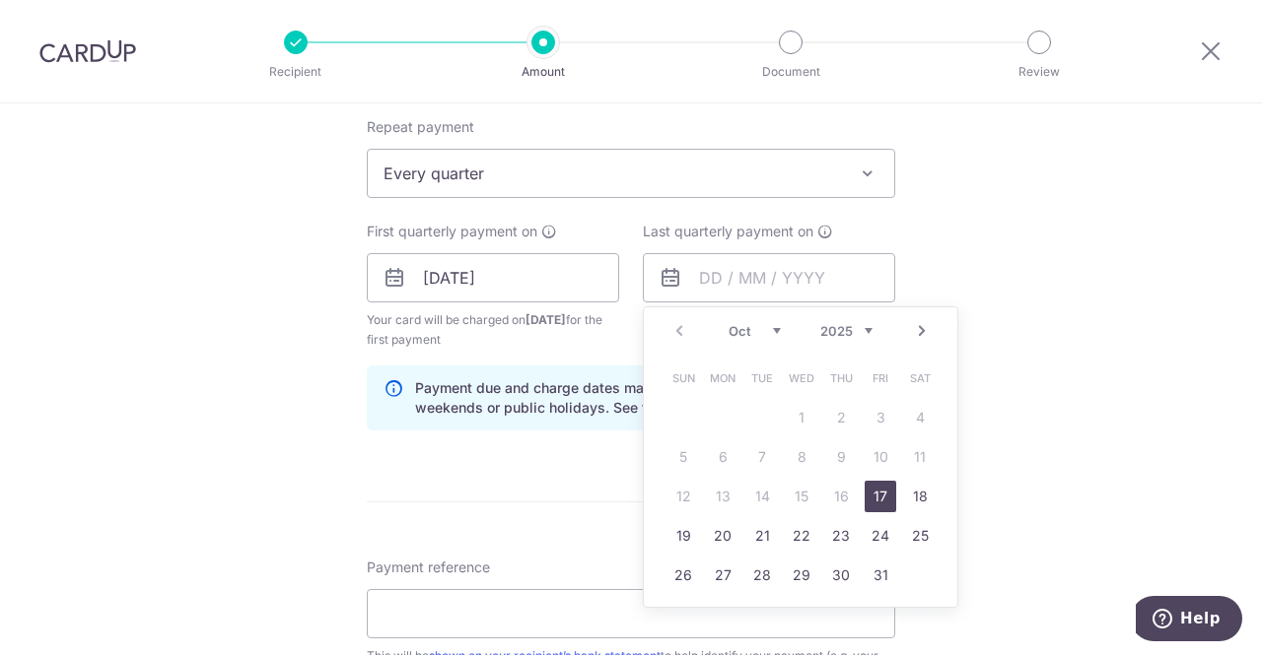
click at [919, 327] on link "Next" at bounding box center [922, 331] width 24 height 24
click at [919, 324] on link "Next" at bounding box center [922, 331] width 24 height 24
click at [718, 534] on link "19" at bounding box center [723, 536] width 32 height 32
type input "19/01/2026"
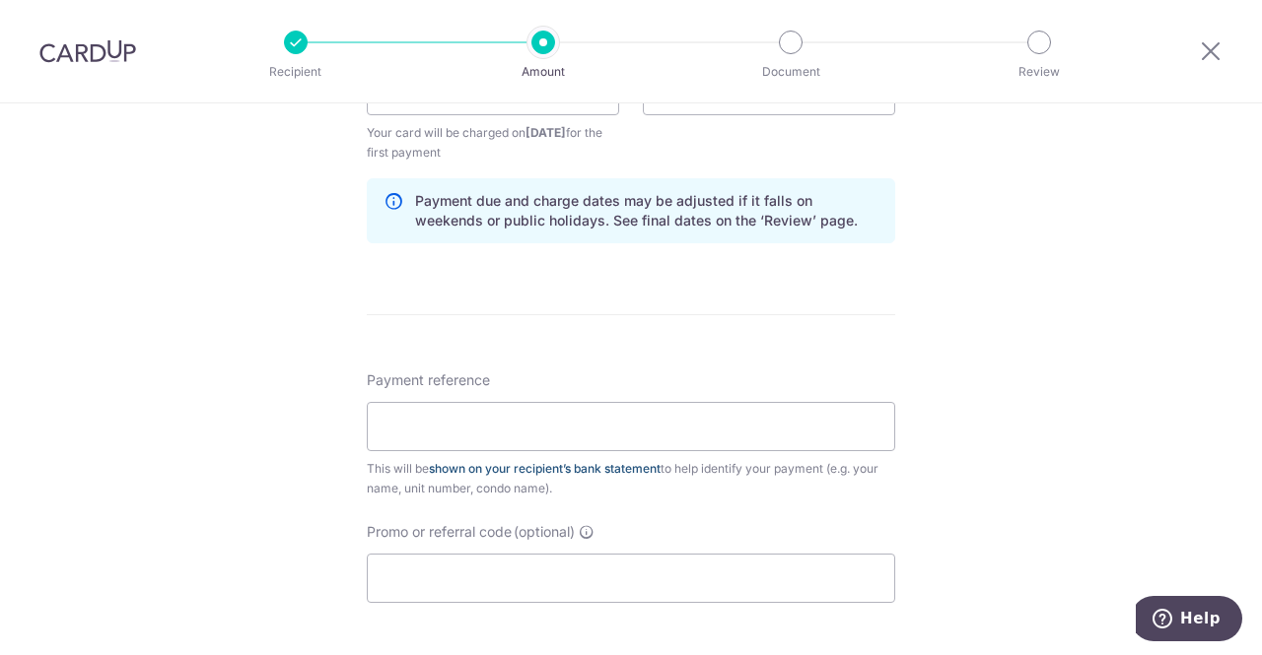
scroll to position [986, 0]
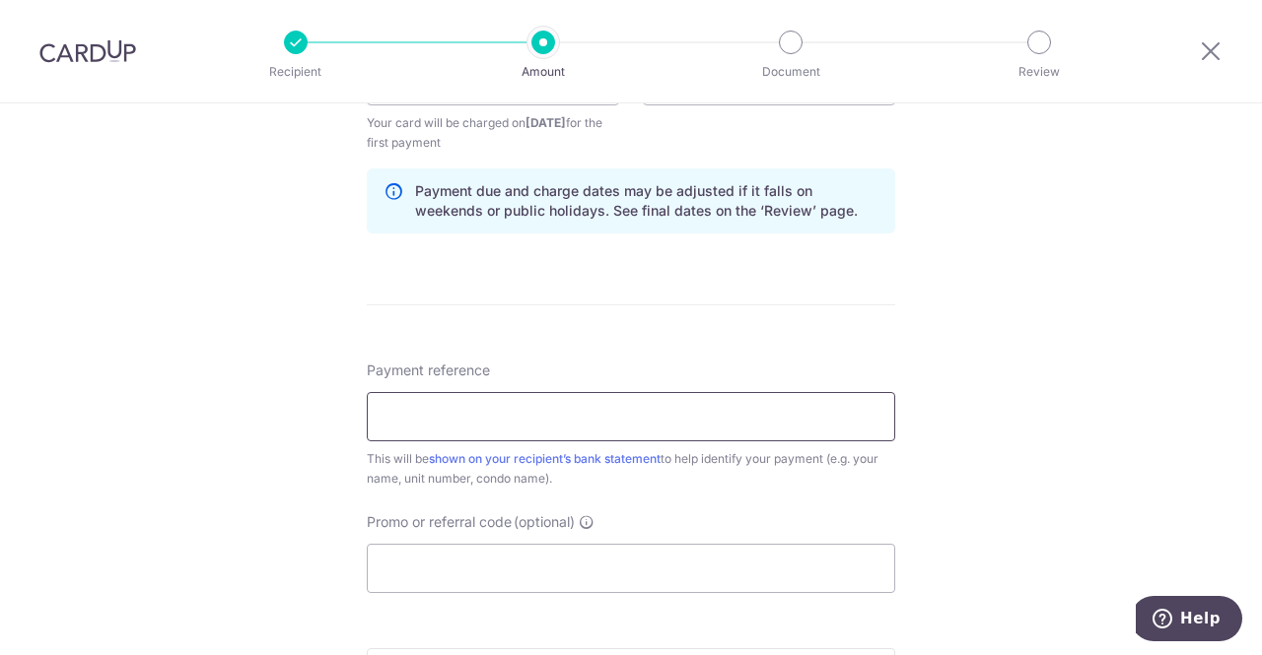
click at [487, 427] on input "Payment reference" at bounding box center [631, 416] width 528 height 49
type input "91,27-05"
click at [471, 567] on input "Promo or referral code (optional)" at bounding box center [631, 568] width 528 height 49
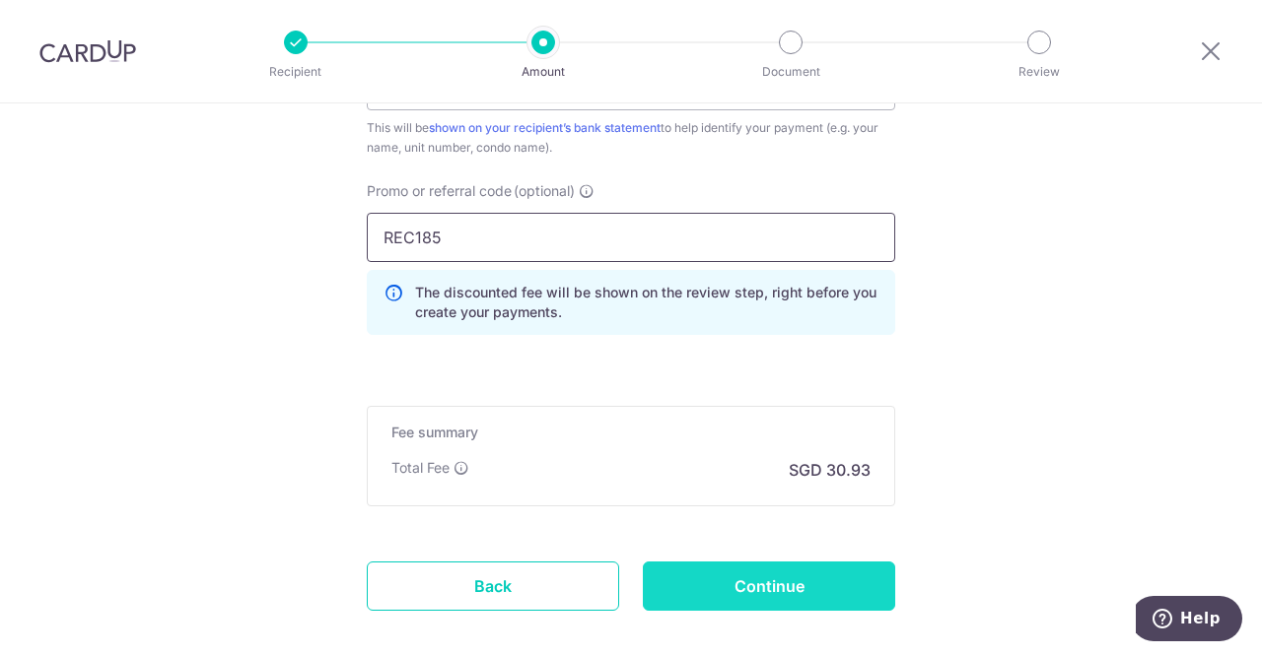
type input "REC185"
click at [779, 581] on input "Continue" at bounding box center [769, 586] width 252 height 49
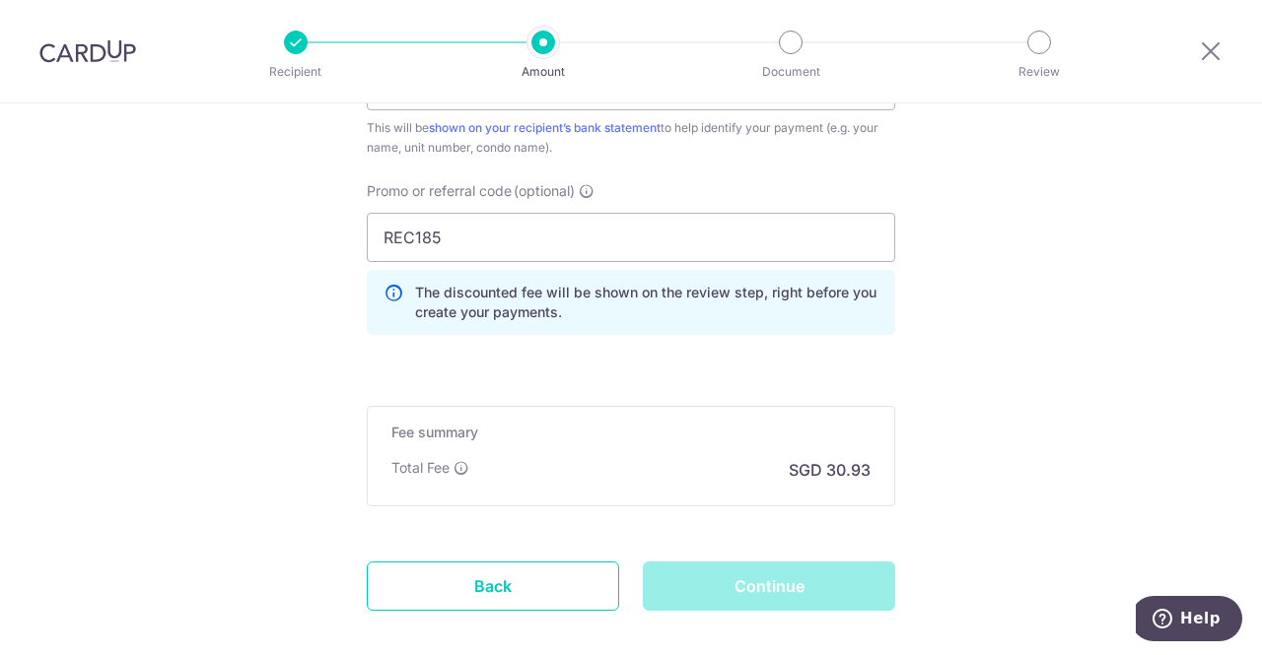
scroll to position [994, 0]
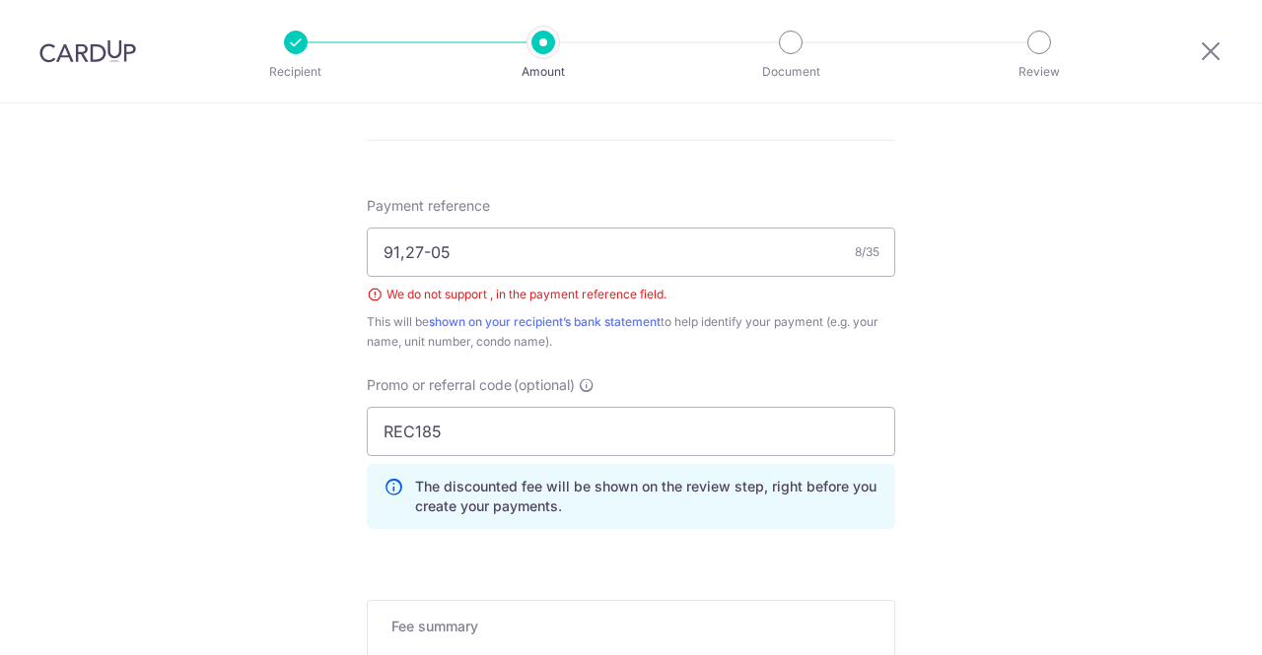
scroll to position [1031, 0]
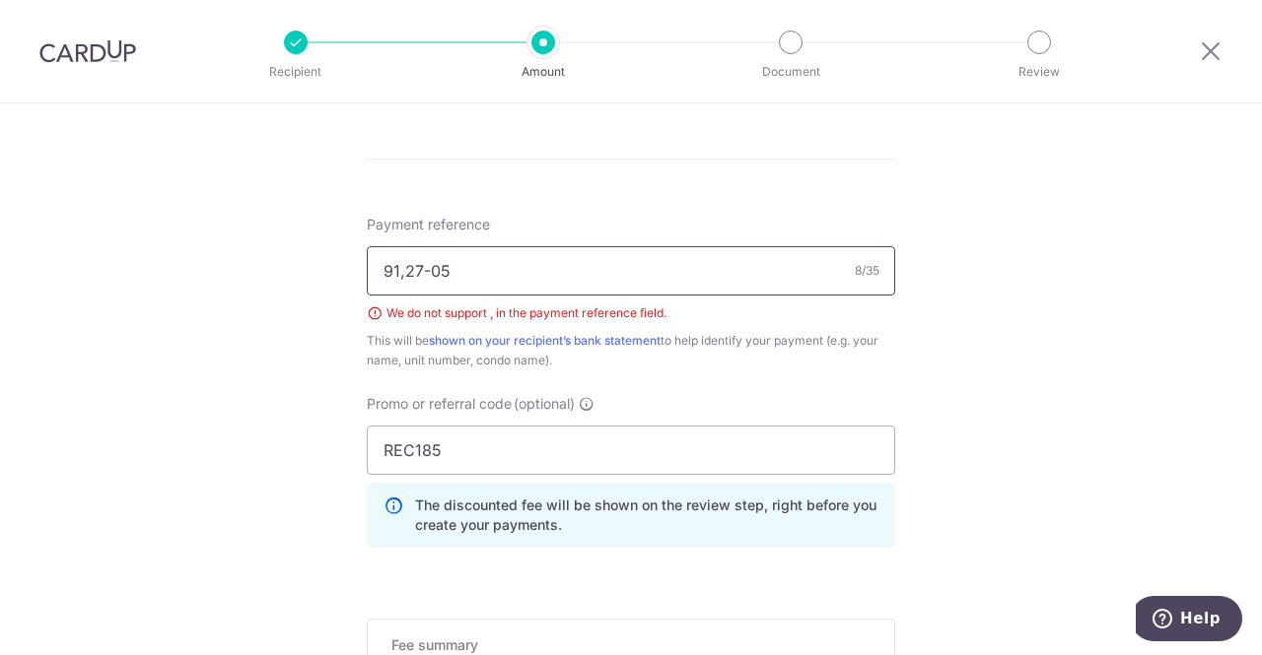
click at [404, 271] on input "91,27-05" at bounding box center [631, 270] width 528 height 49
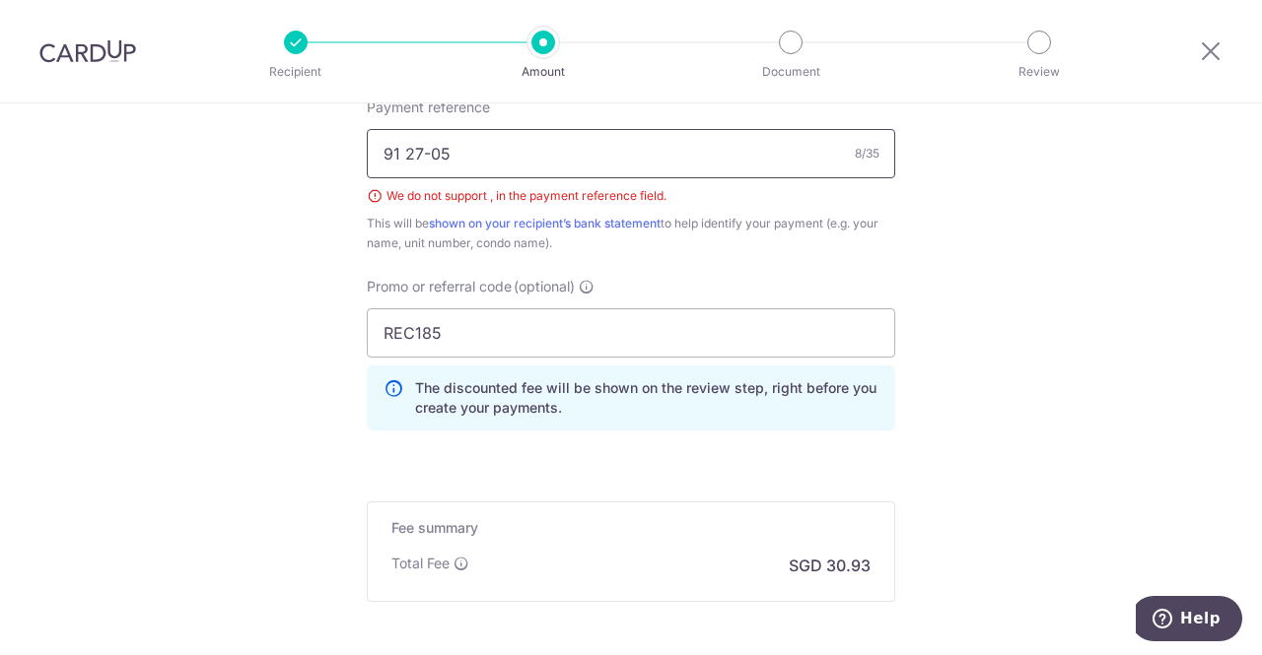
scroll to position [1342, 0]
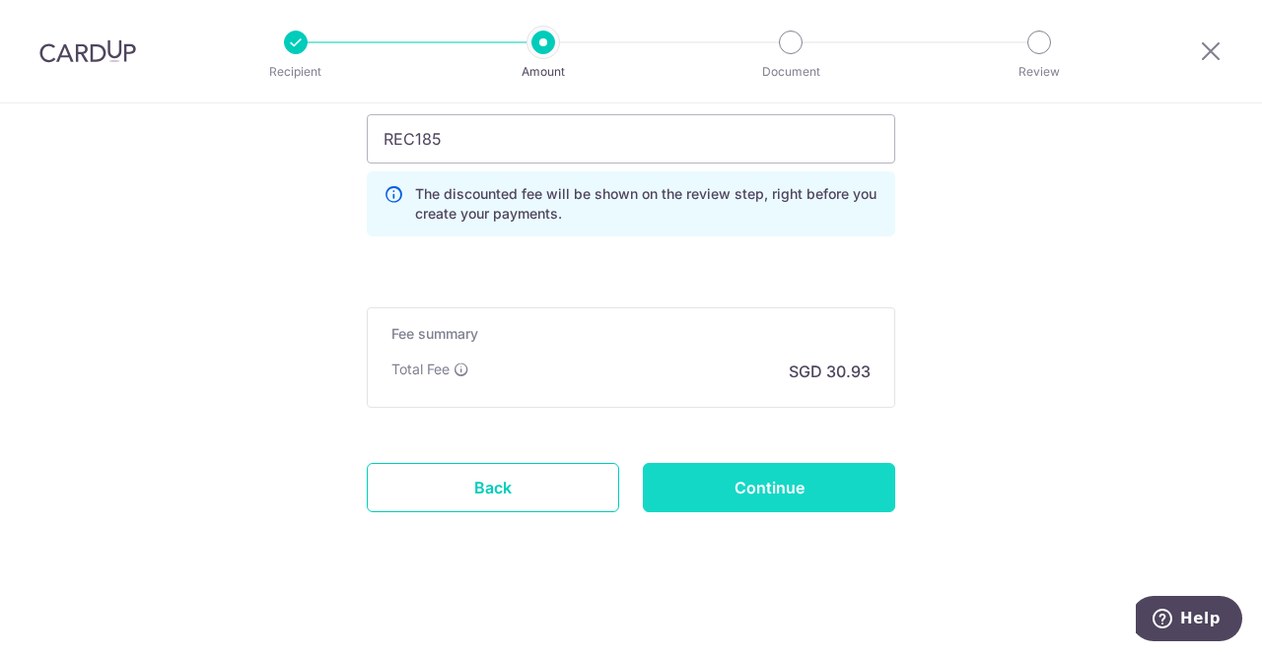
type input "91 27-05"
click at [741, 487] on input "Continue" at bounding box center [769, 487] width 252 height 49
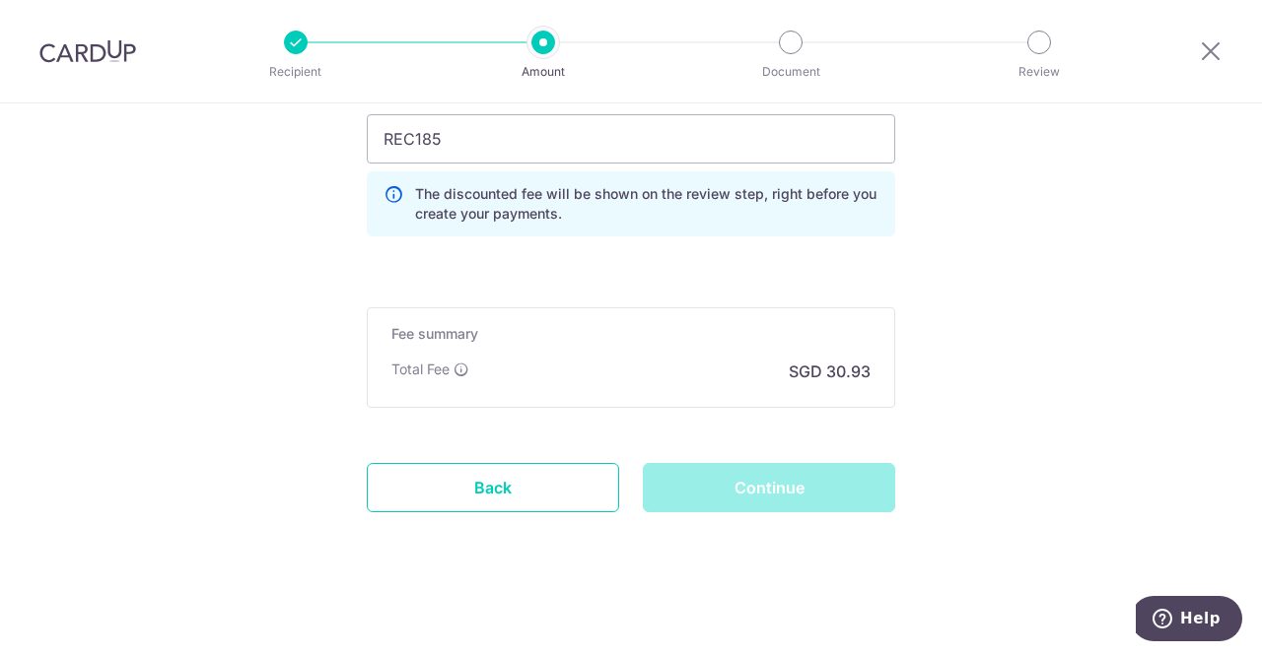
scroll to position [1196, 0]
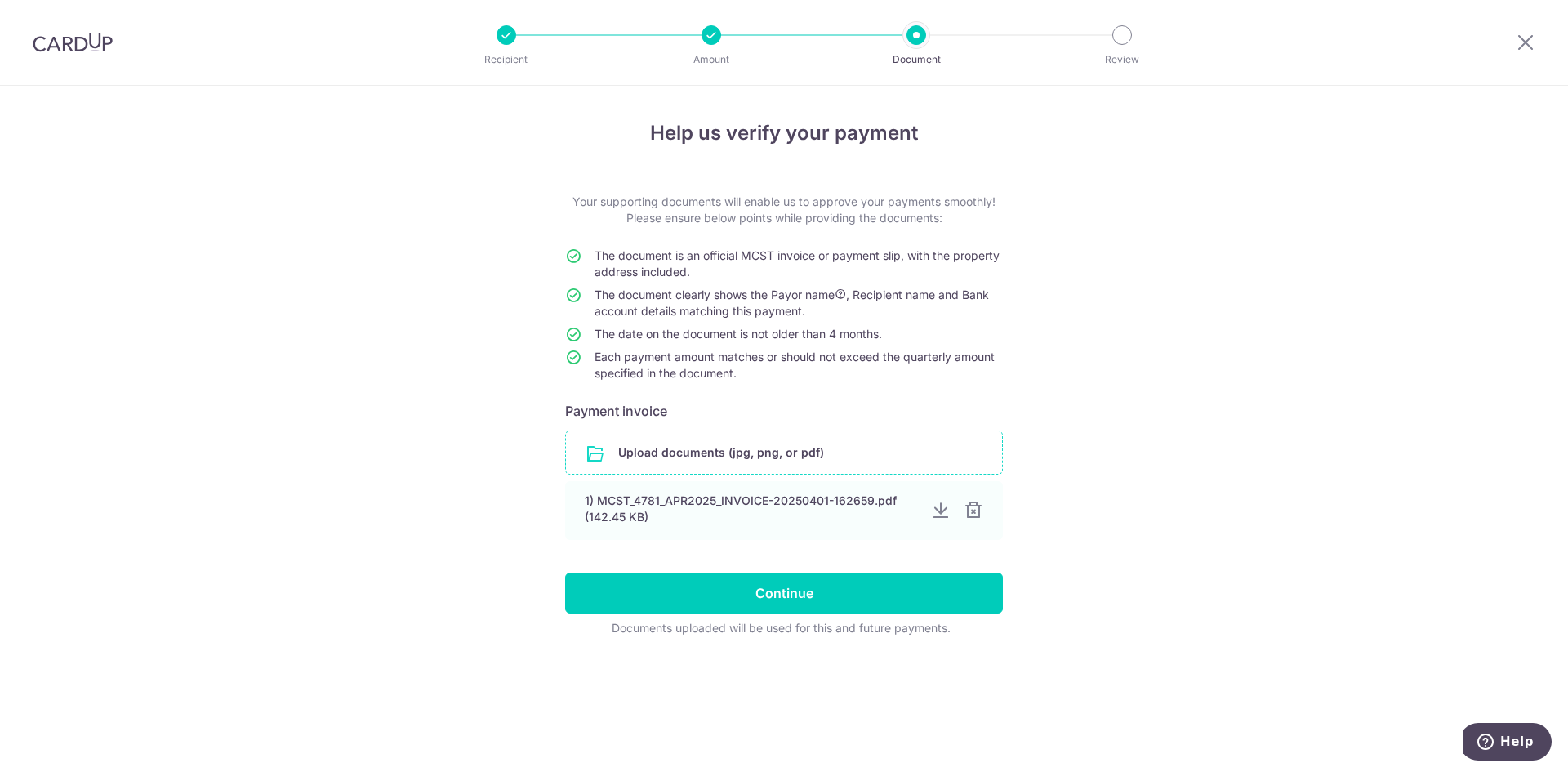
click at [791, 458] on input "file" at bounding box center [784, 452] width 436 height 42
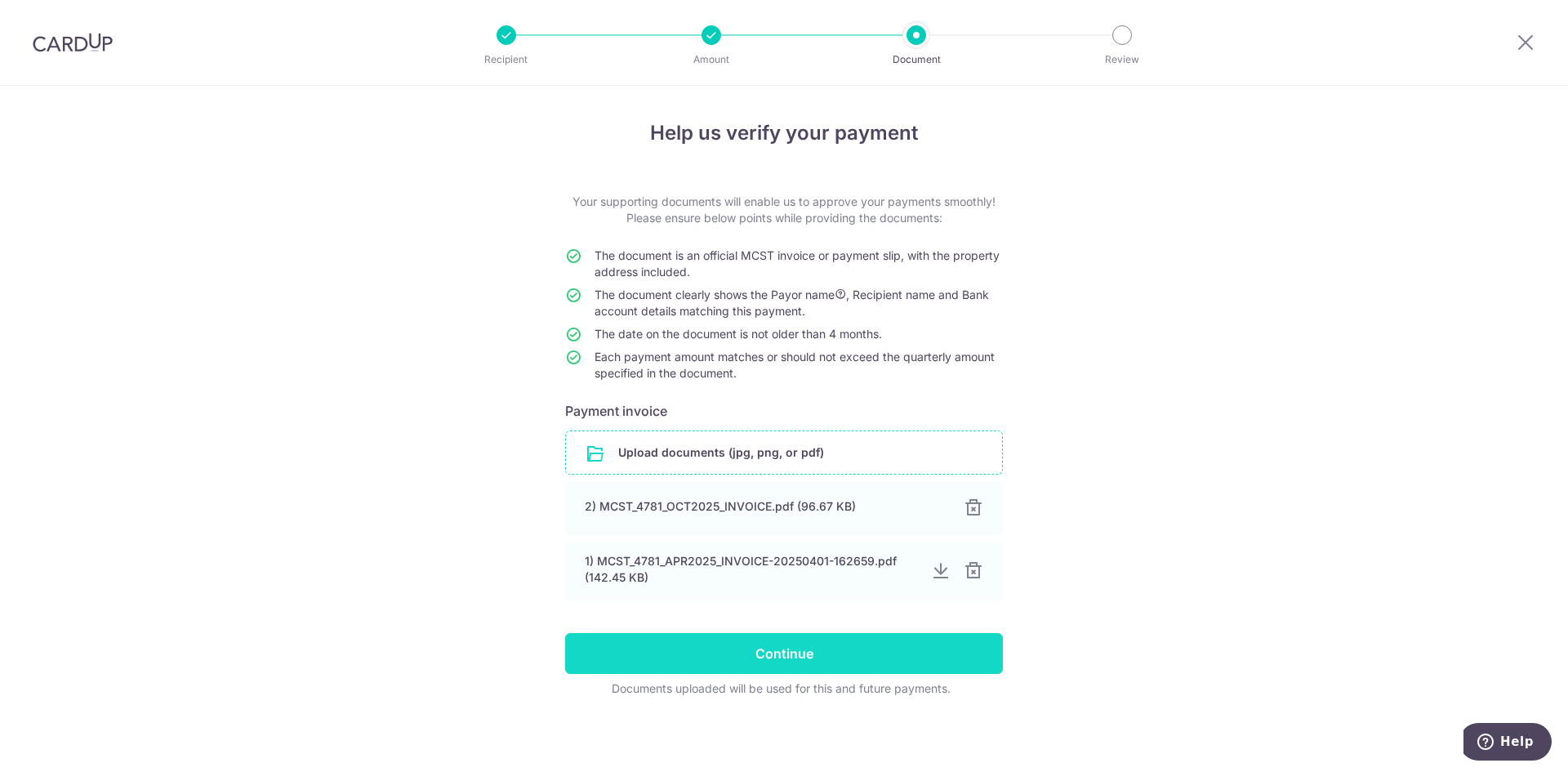
click at [966, 542] on div at bounding box center [974, 571] width 20 height 20
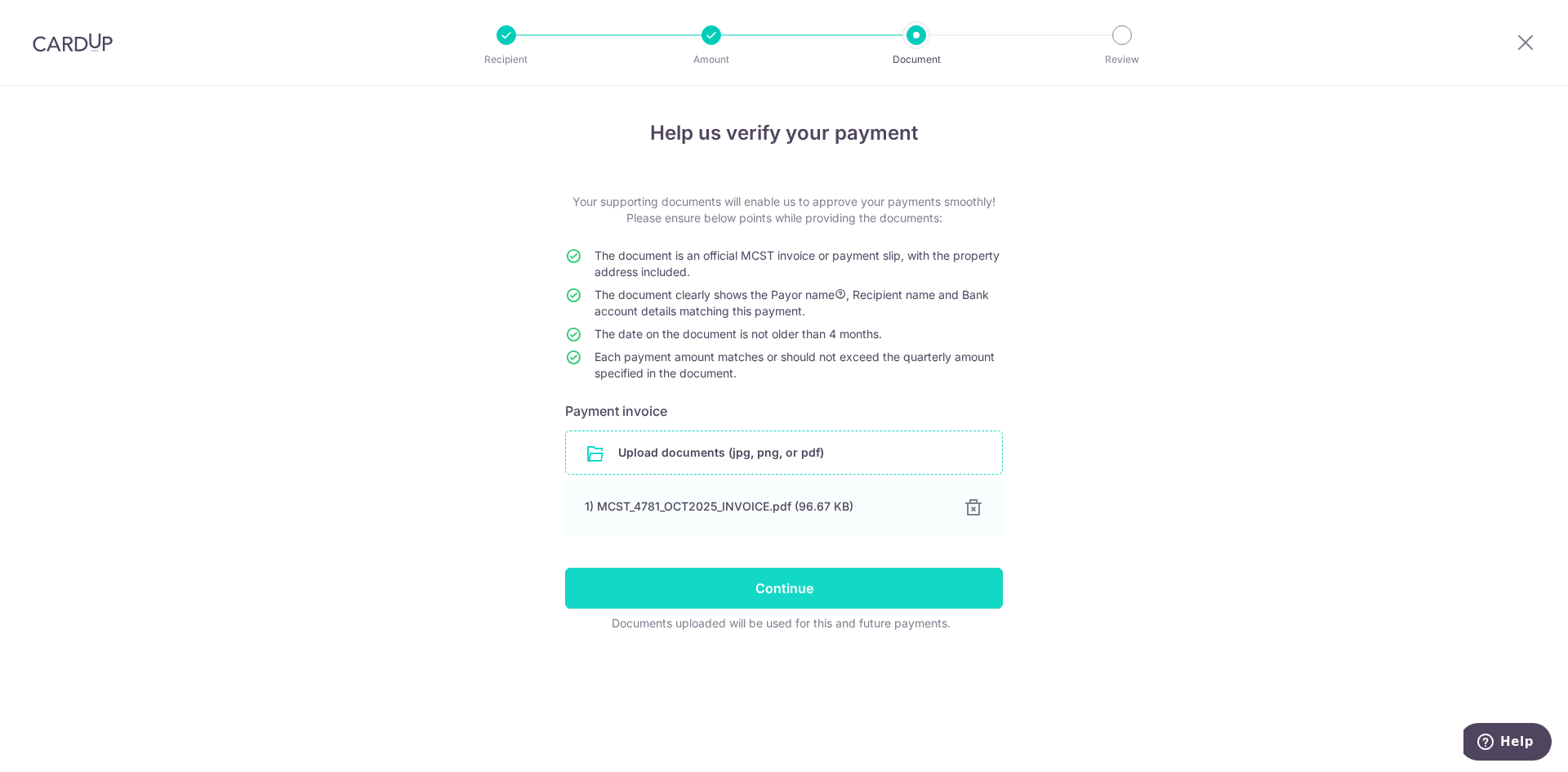
click at [815, 542] on input "Continue" at bounding box center [784, 588] width 438 height 41
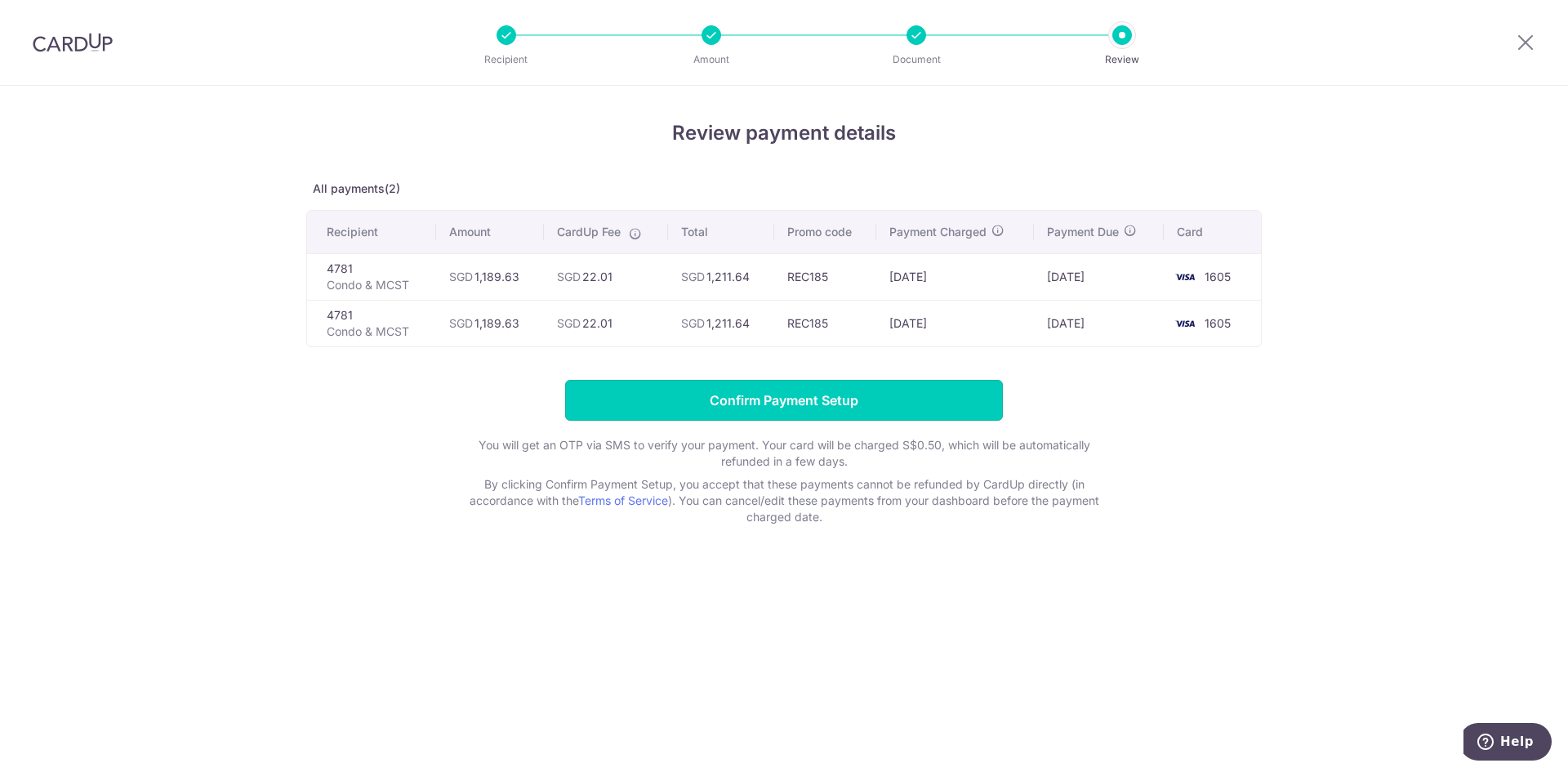
click at [769, 406] on input "Confirm Payment Setup" at bounding box center [784, 400] width 438 height 41
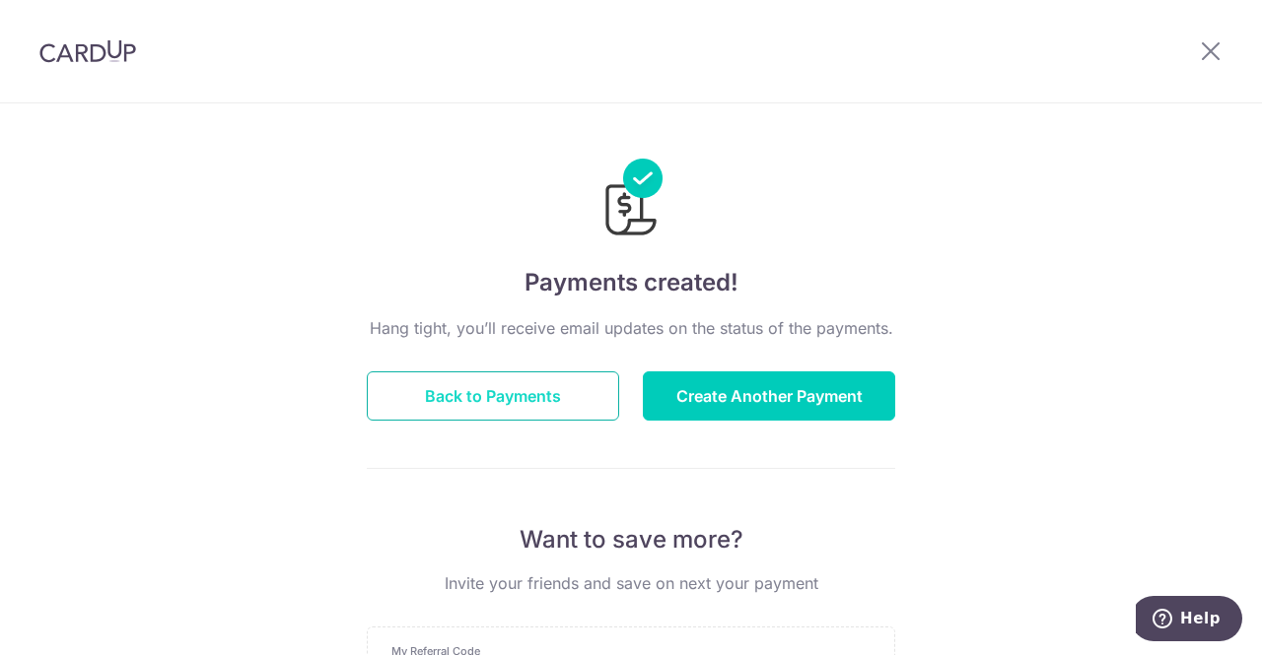
click at [528, 398] on button "Back to Payments" at bounding box center [493, 396] width 252 height 49
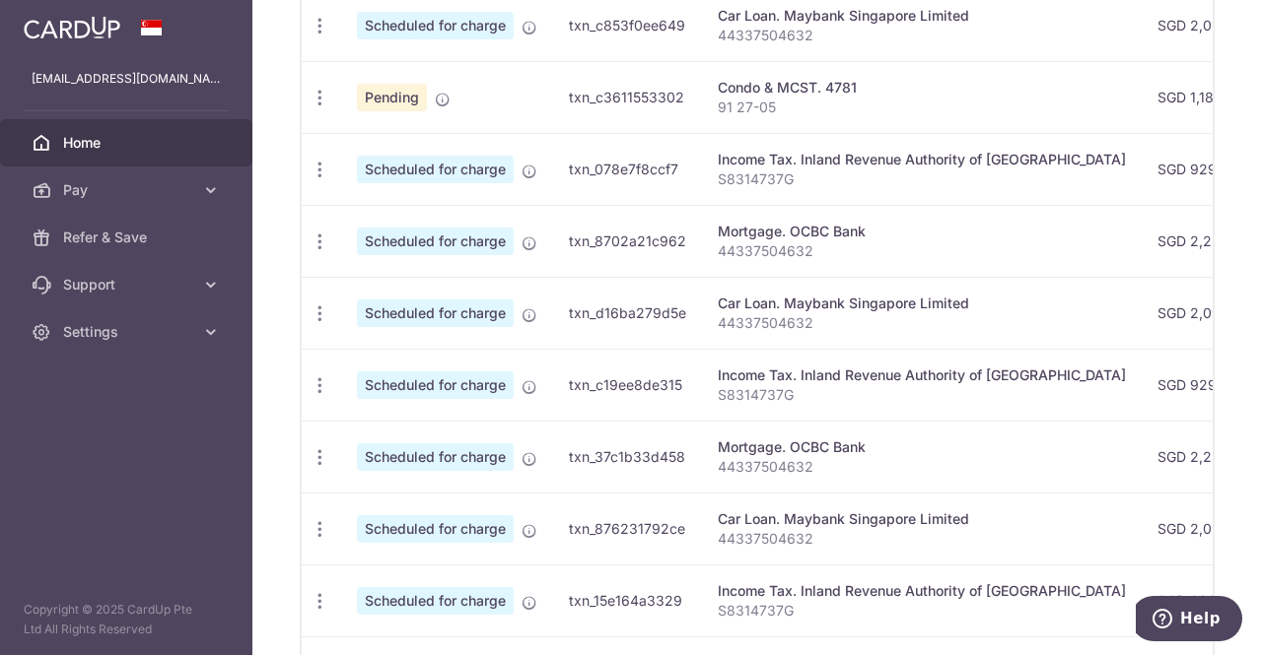
scroll to position [573, 0]
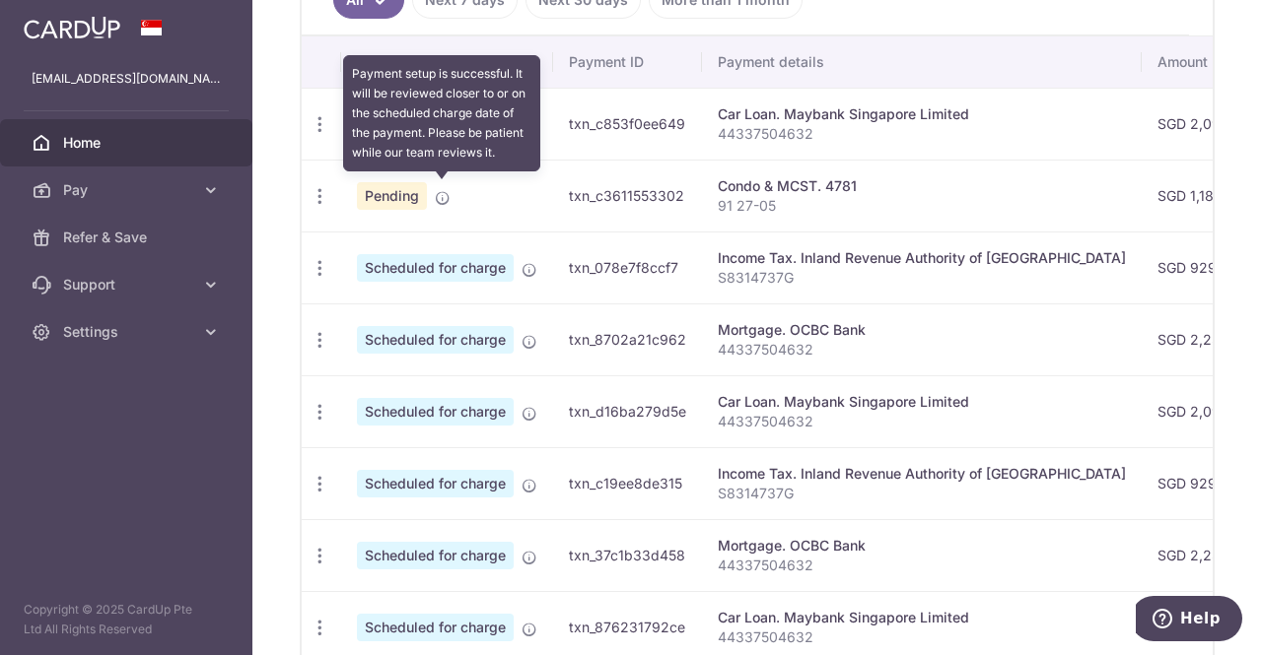
click at [442, 193] on icon at bounding box center [443, 198] width 16 height 16
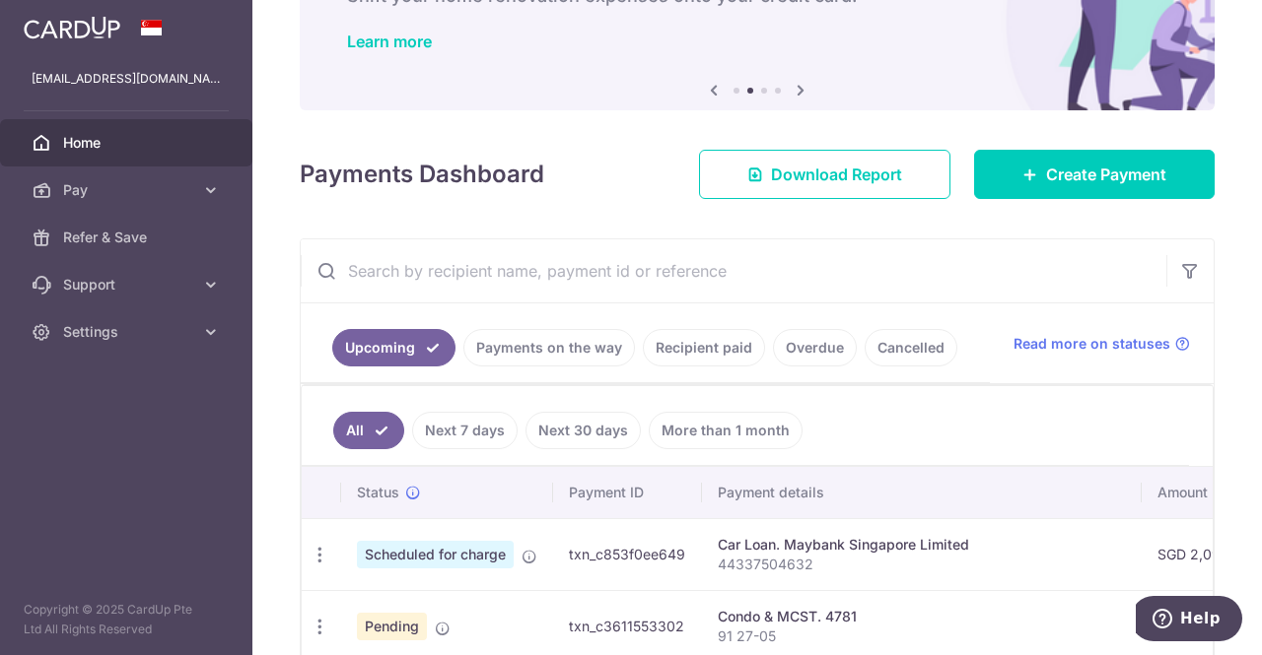
scroll to position [80, 0]
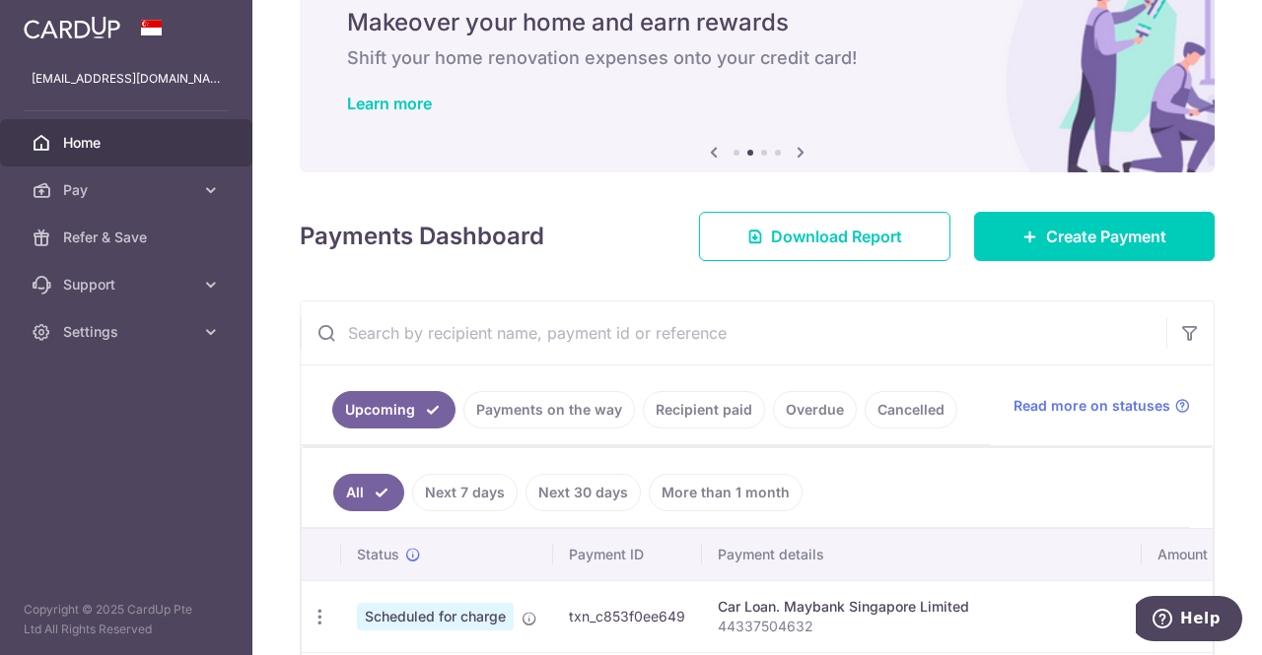
drag, startPoint x: 574, startPoint y: 405, endPoint x: 589, endPoint y: 405, distance: 15.8
click at [574, 405] on link "Payments on the way" at bounding box center [548, 409] width 171 height 37
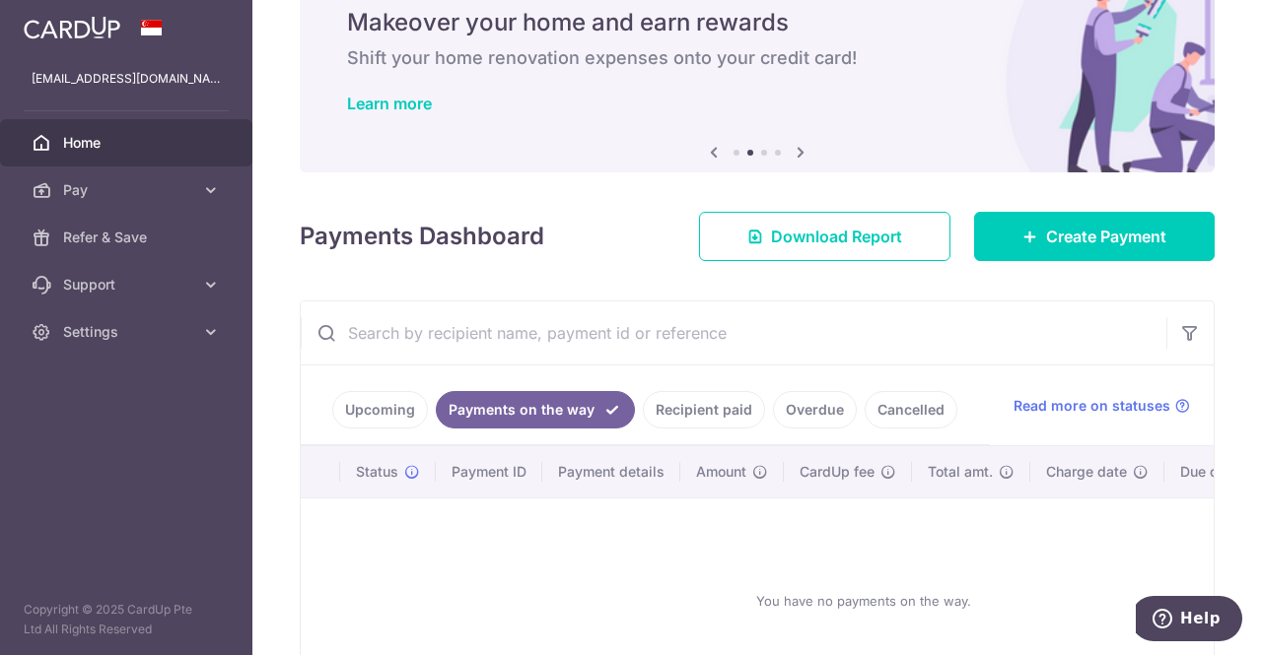
click at [692, 405] on link "Recipient paid" at bounding box center [704, 409] width 122 height 37
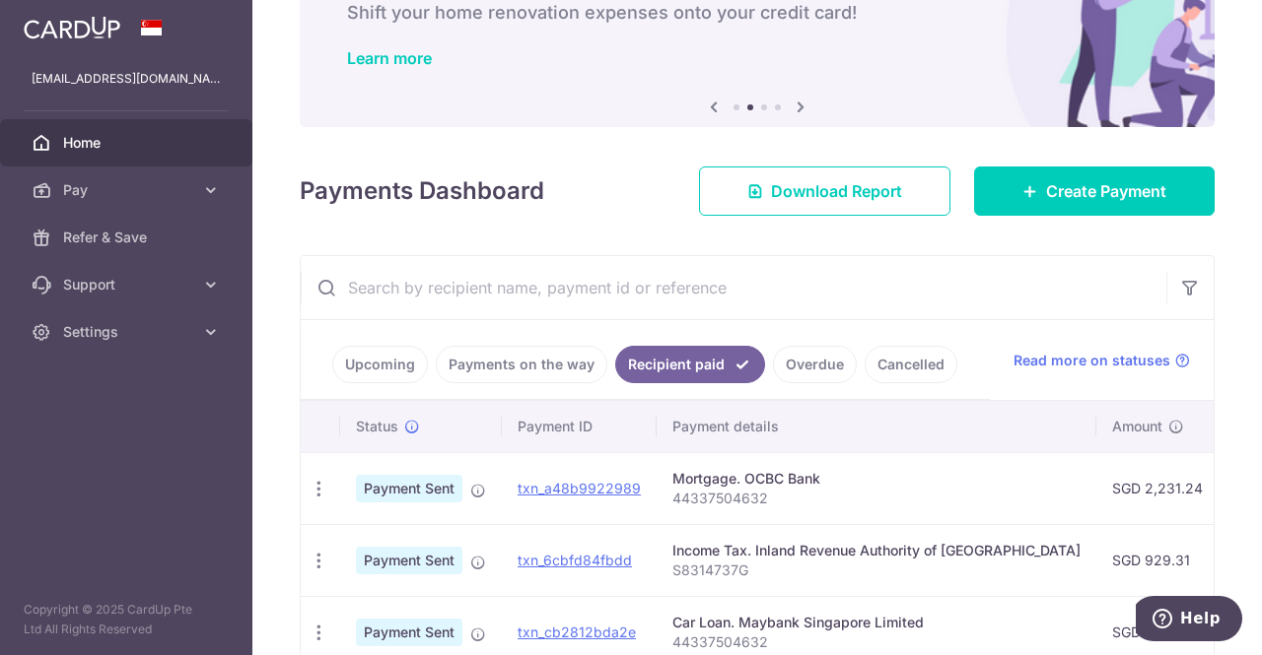
scroll to position [0, 0]
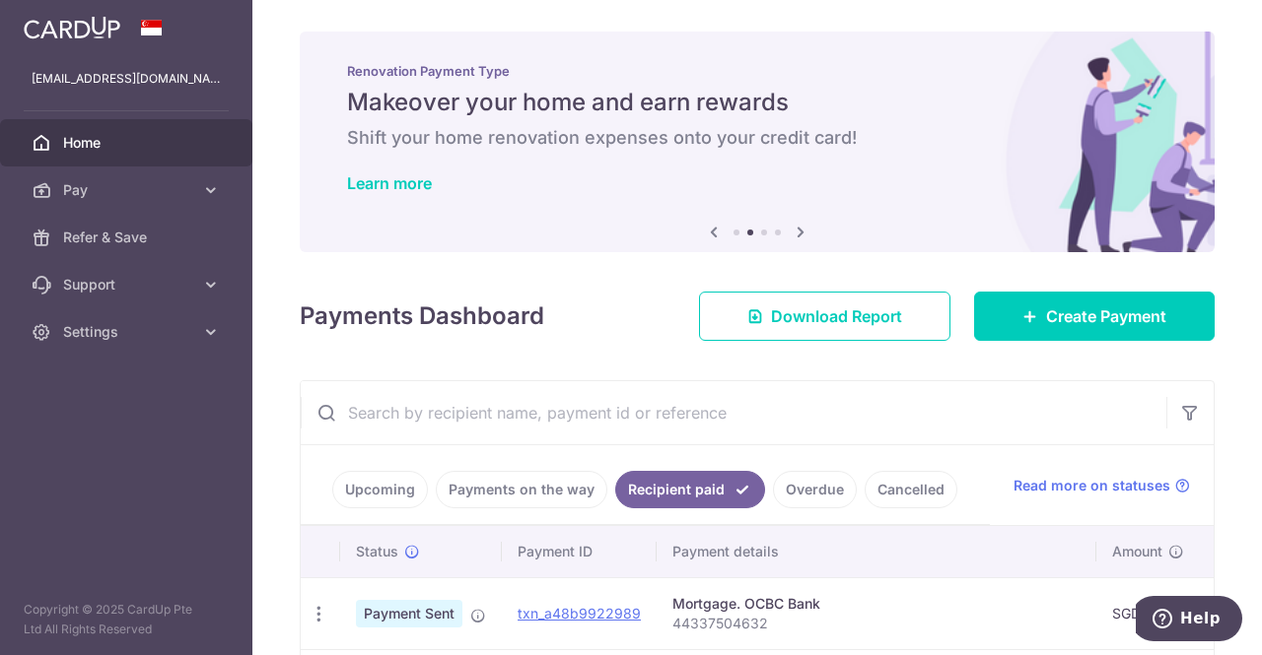
click at [386, 488] on link "Upcoming" at bounding box center [380, 489] width 96 height 37
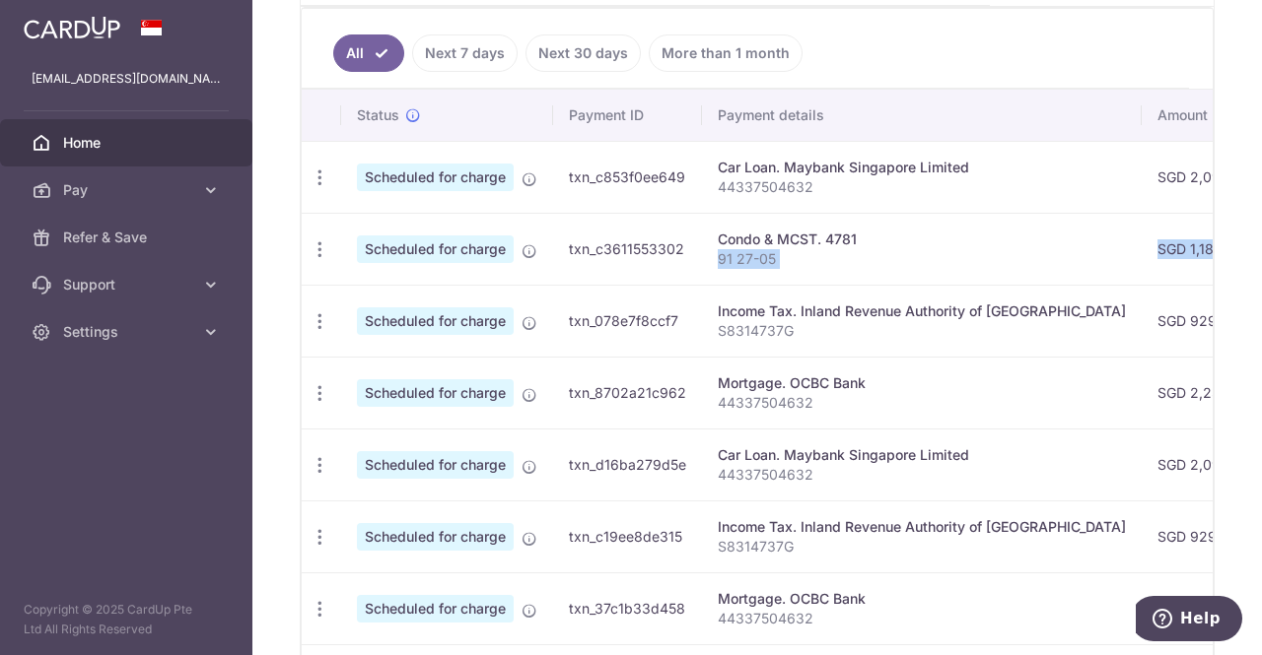
scroll to position [0, 629]
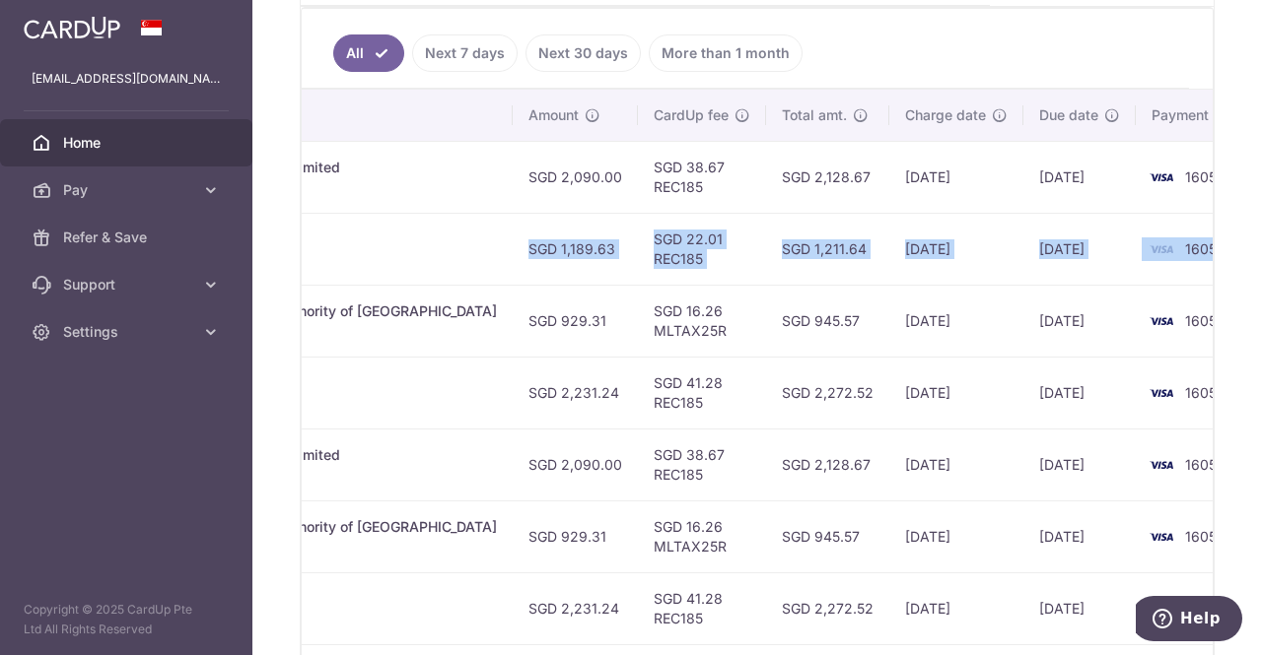
drag, startPoint x: 855, startPoint y: 246, endPoint x: 1238, endPoint y: 249, distance: 382.4
click at [1239, 249] on div "× Pause Schedule Pause all future payments in this series Pause just this one p…" at bounding box center [756, 327] width 1009 height 655
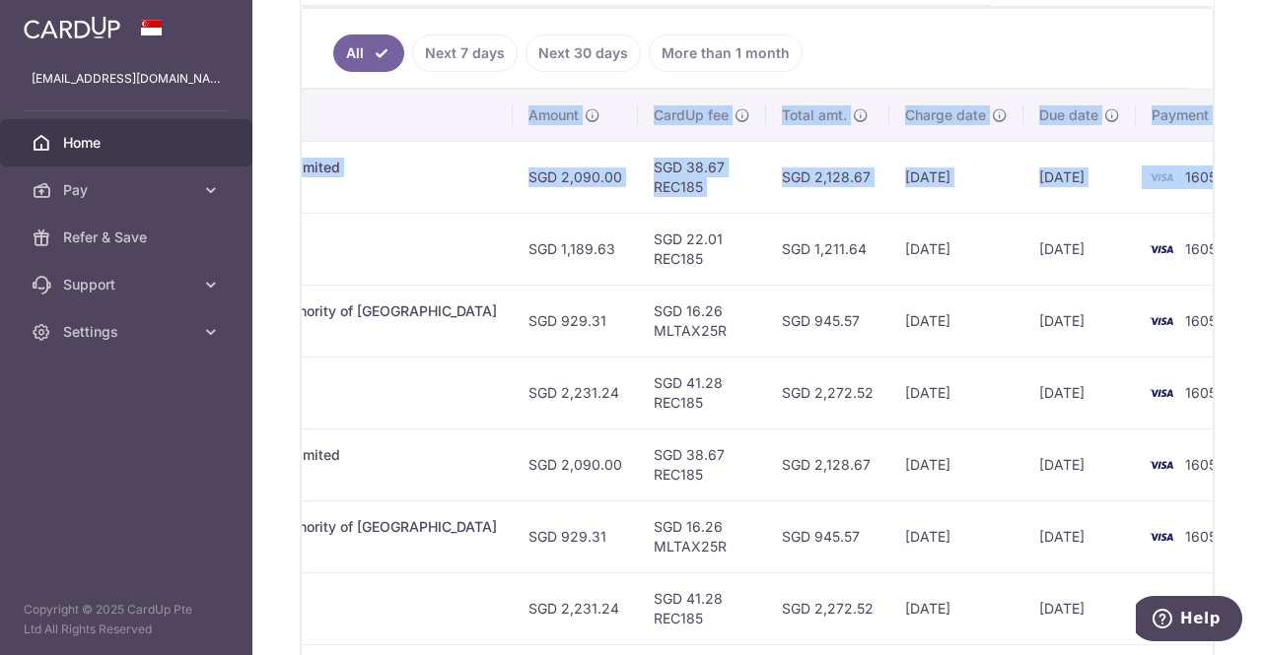
click at [889, 213] on td "[DATE]" at bounding box center [956, 249] width 134 height 72
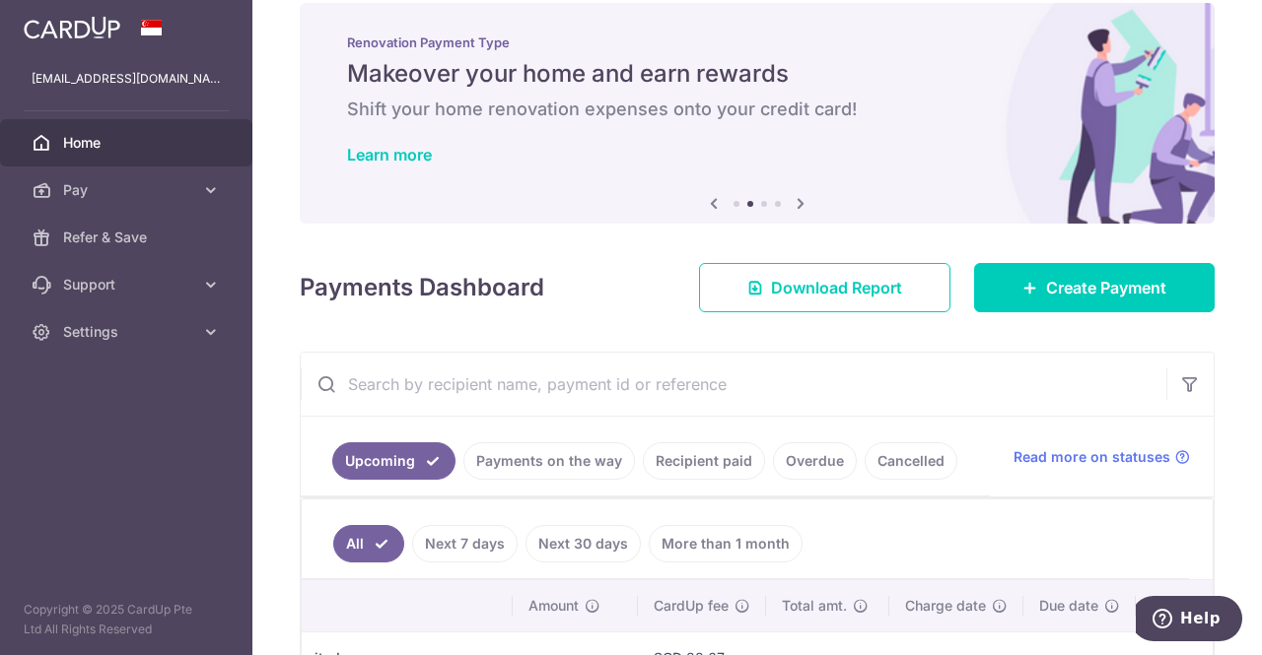
scroll to position [0, 0]
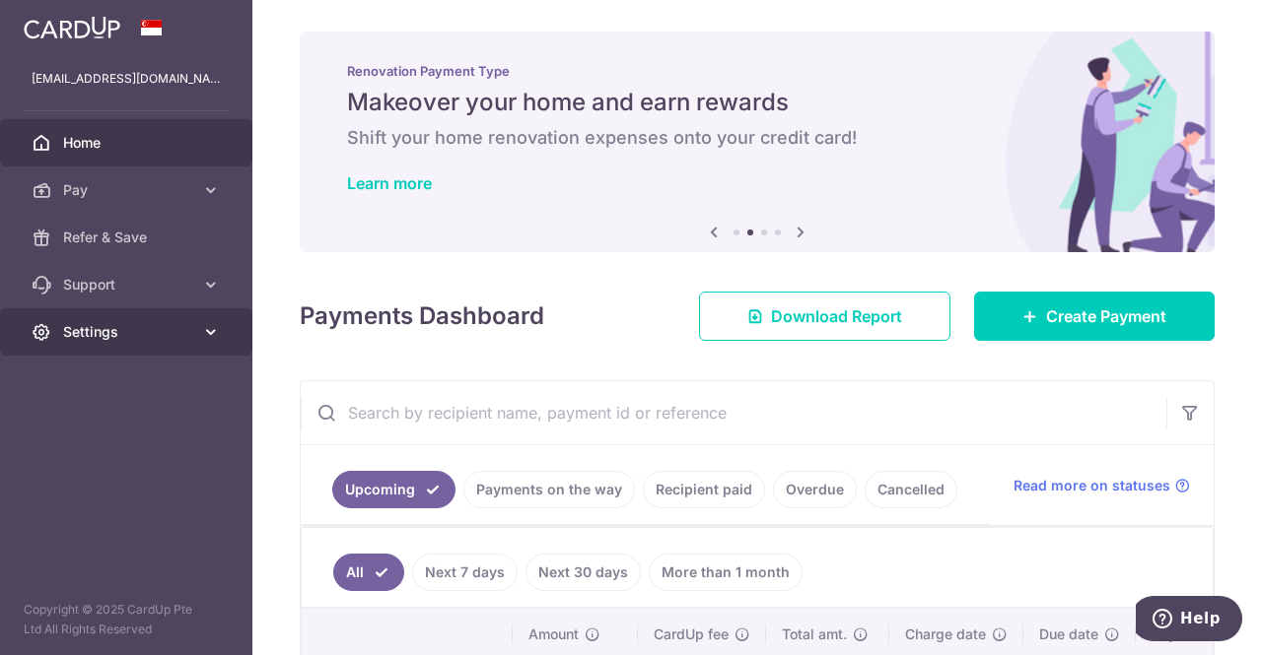
drag, startPoint x: 203, startPoint y: 329, endPoint x: 204, endPoint y: 351, distance: 21.7
click at [204, 330] on icon at bounding box center [211, 332] width 20 height 20
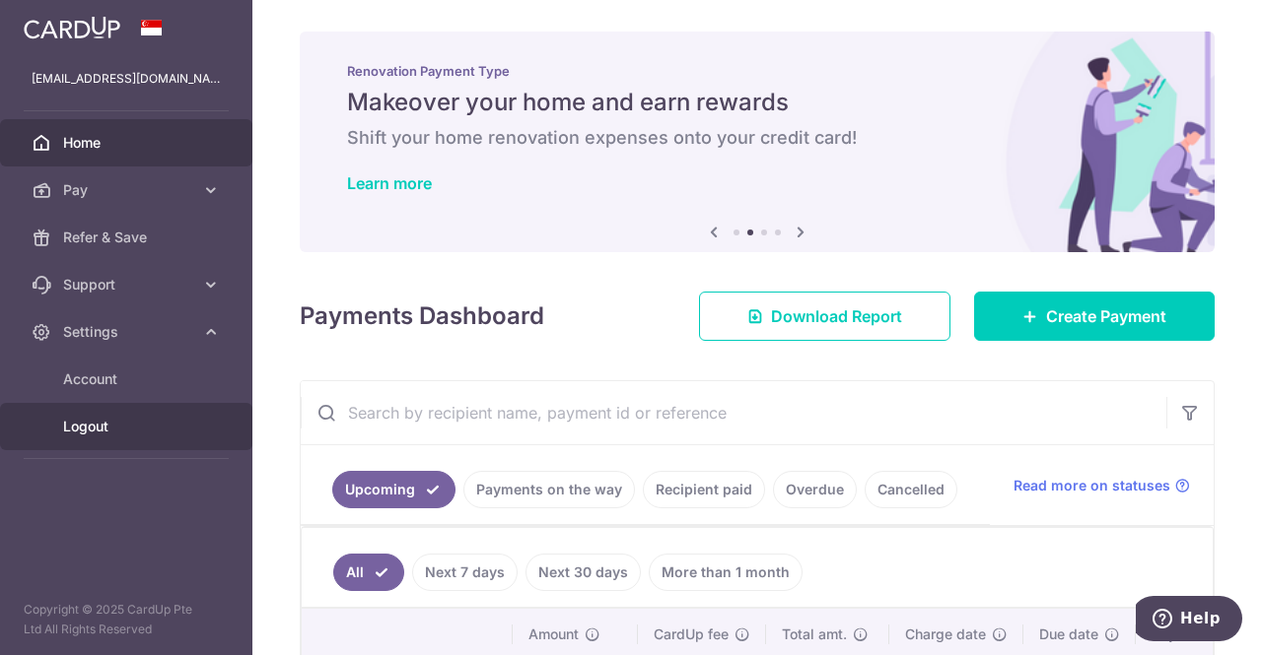
drag, startPoint x: 114, startPoint y: 425, endPoint x: 152, endPoint y: 406, distance: 41.9
click at [113, 425] on span "Logout" at bounding box center [128, 427] width 130 height 20
